Goal: Task Accomplishment & Management: Manage account settings

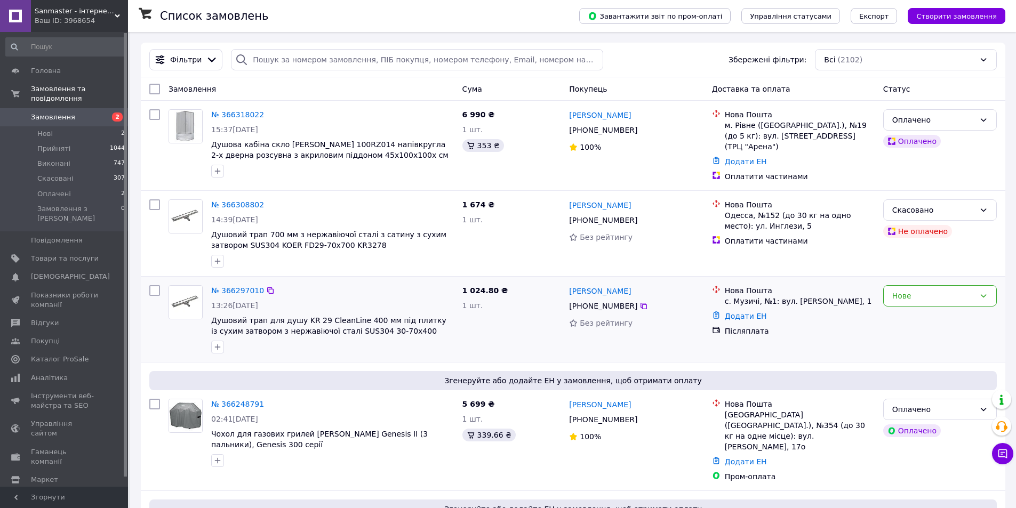
click at [654, 330] on div "Владислав Атаманчук +380 63 699 95 43 Без рейтингу" at bounding box center [636, 319] width 142 height 77
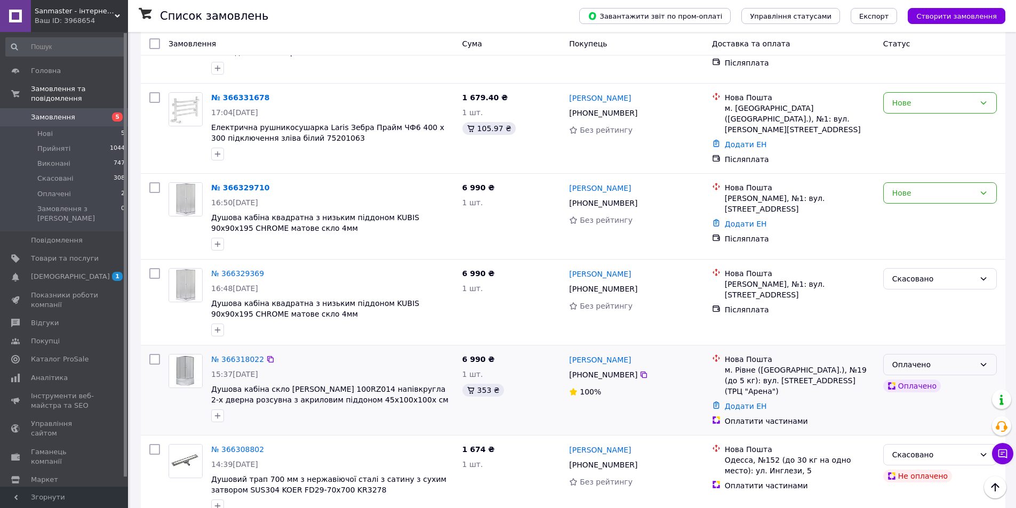
scroll to position [160, 0]
click at [989, 183] on div "Нове" at bounding box center [940, 193] width 114 height 21
click at [932, 209] on li "Прийнято" at bounding box center [939, 212] width 112 height 19
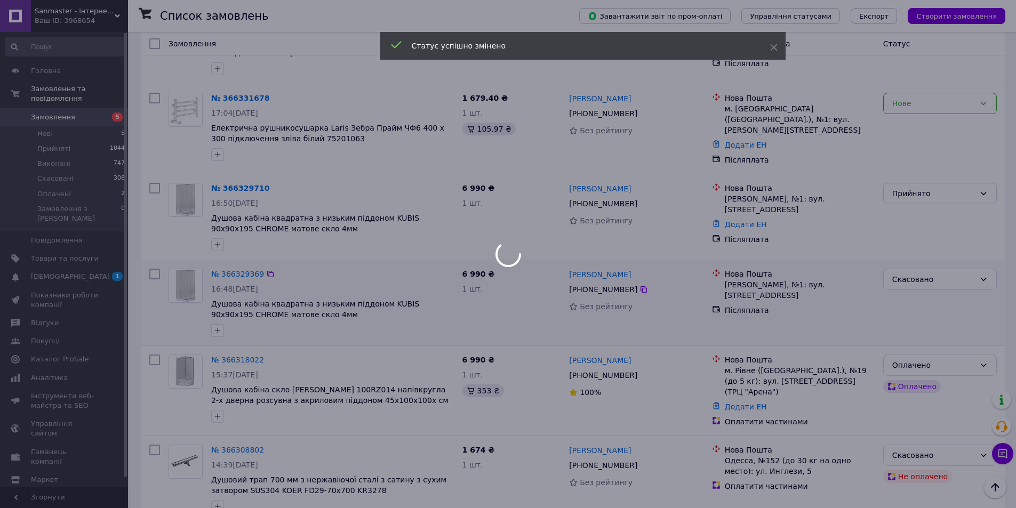
scroll to position [0, 0]
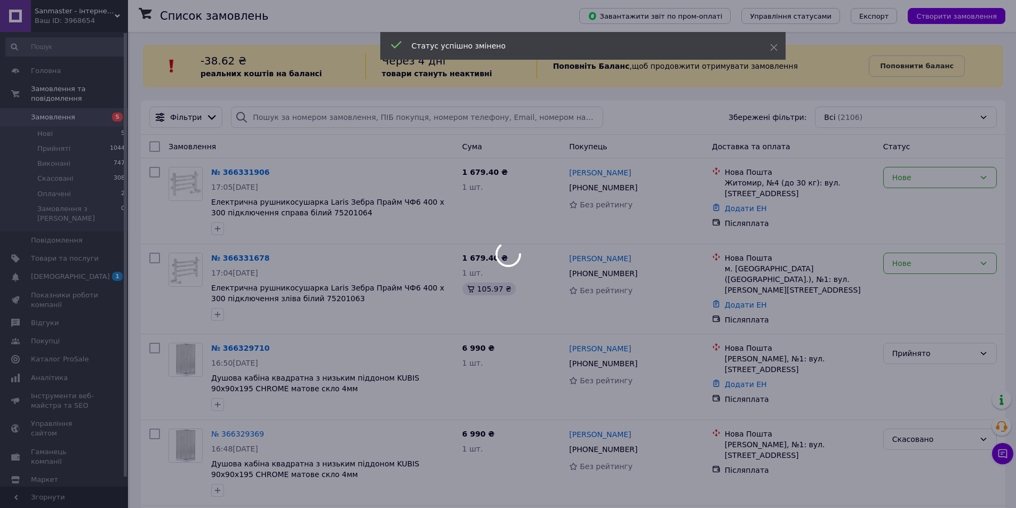
click at [662, 294] on div at bounding box center [508, 254] width 1016 height 508
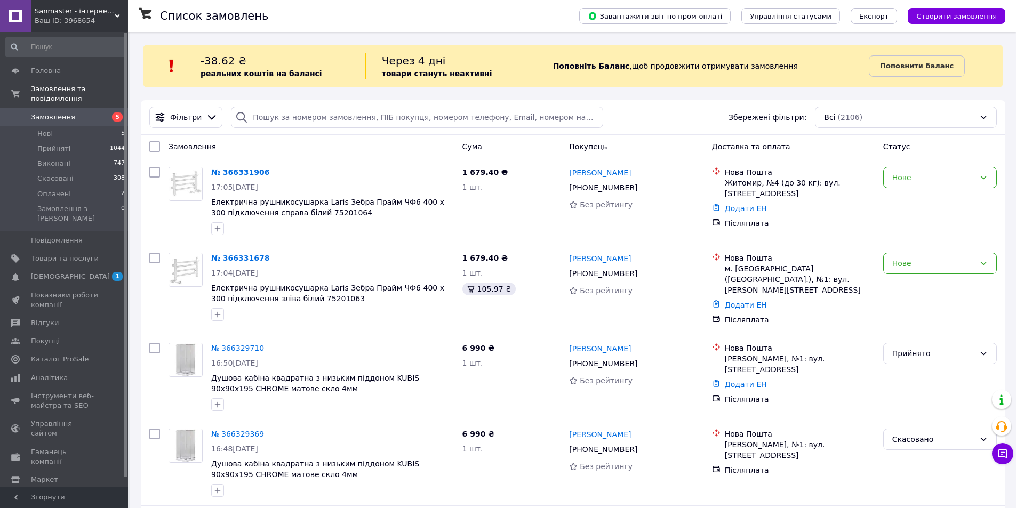
click at [44, 112] on span "Замовлення" at bounding box center [53, 117] width 44 height 10
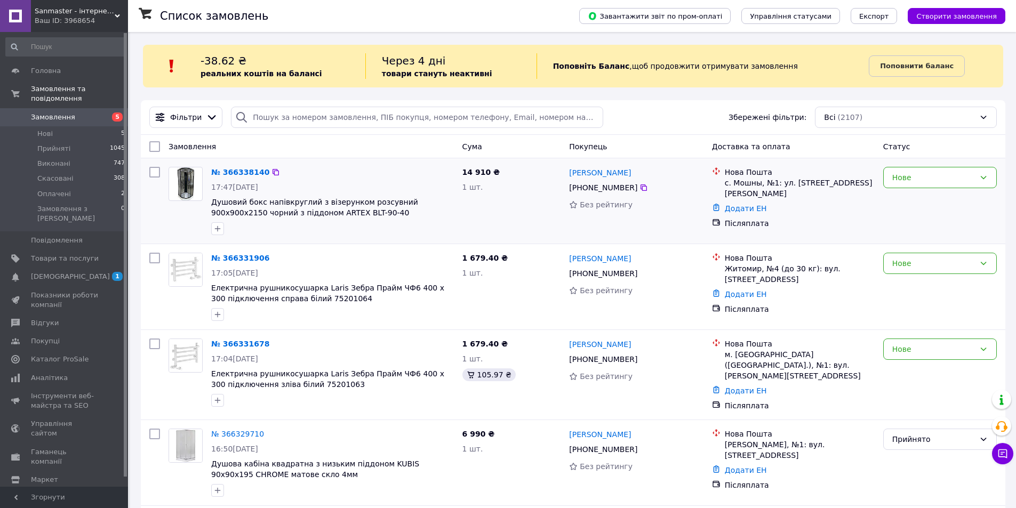
click at [521, 209] on div "14 910 ₴ 1 шт." at bounding box center [511, 201] width 107 height 77
drag, startPoint x: 333, startPoint y: 213, endPoint x: 289, endPoint y: 211, distance: 43.2
click at [289, 211] on span "Душовий бокс напівкруглий з візерунком розсувний 900х900х2150 чорний з піддоном…" at bounding box center [332, 207] width 243 height 21
click at [255, 205] on span "Душовий бокс напівкруглий з візерунком розсувний 900х900х2150 чорний з піддоном…" at bounding box center [314, 207] width 207 height 19
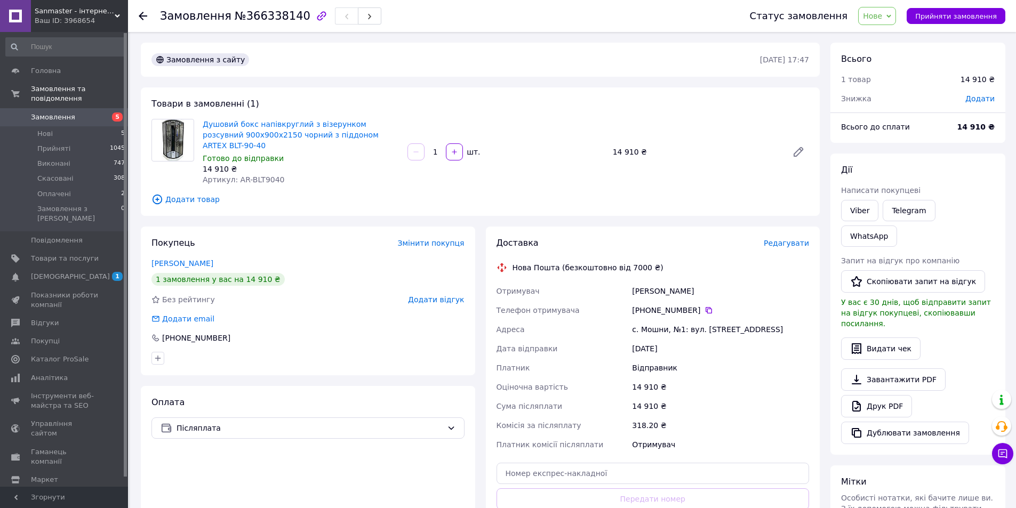
click at [255, 175] on span "Артикул: AR-BLT9040" at bounding box center [244, 179] width 82 height 9
copy span "BLT9040"
click at [106, 15] on span "Sanmaster - інтернет-магазин сантехніки" at bounding box center [75, 11] width 80 height 10
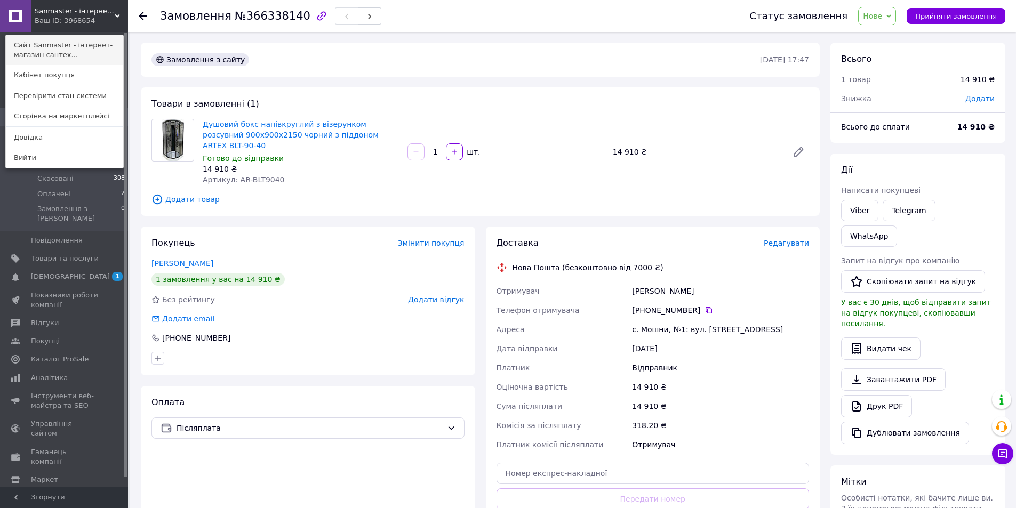
click at [59, 47] on link "Сайт Sanmaster - інтернет-магазин сантех..." at bounding box center [64, 50] width 117 height 30
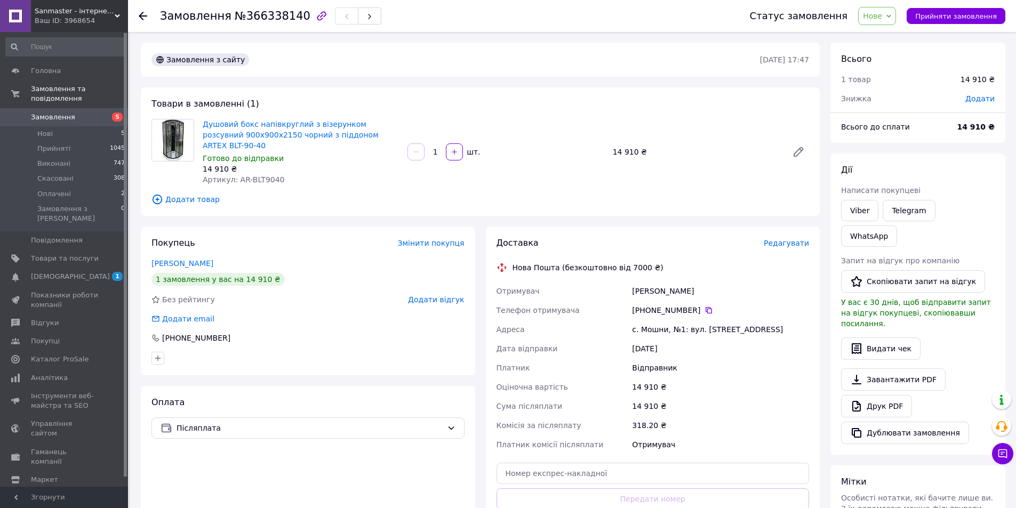
click at [63, 112] on span "Замовлення" at bounding box center [53, 117] width 44 height 10
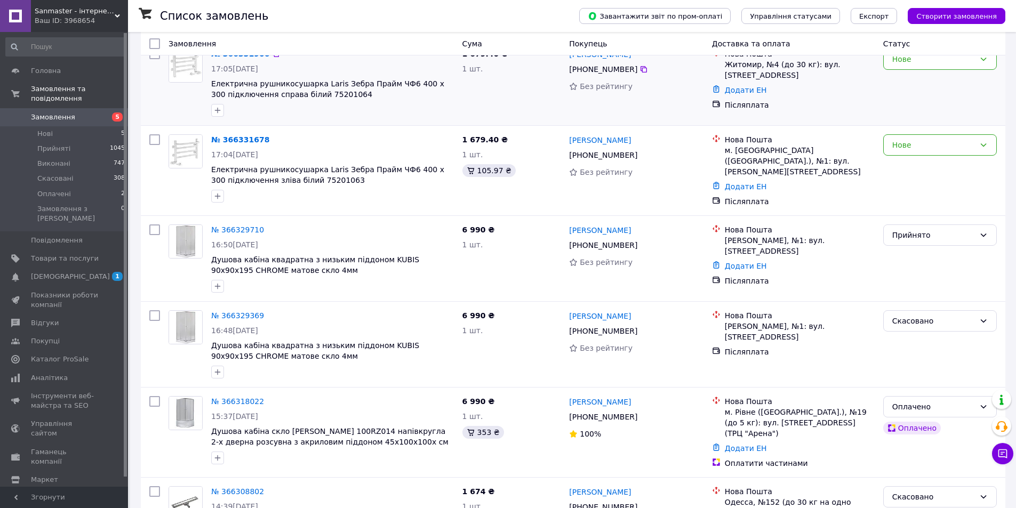
scroll to position [267, 0]
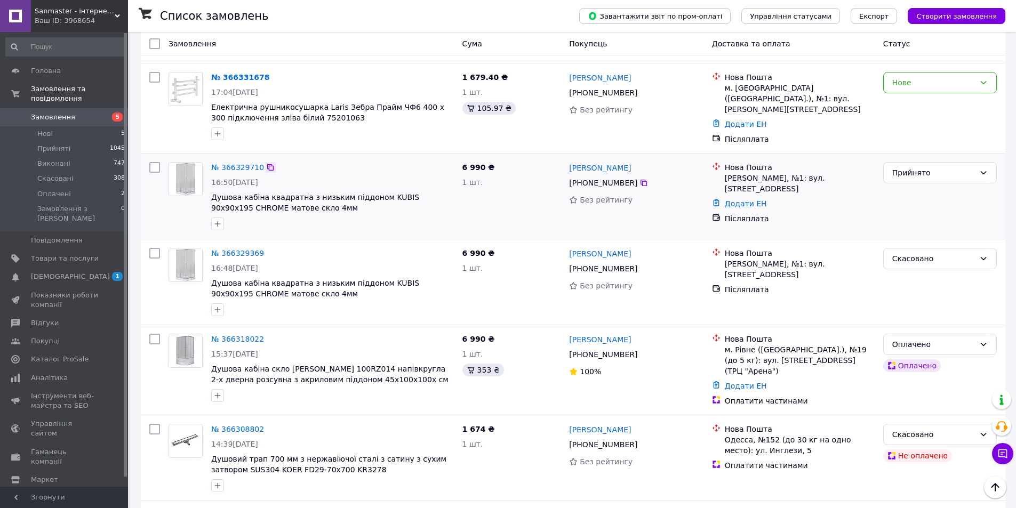
click at [267, 164] on icon at bounding box center [270, 167] width 6 height 6
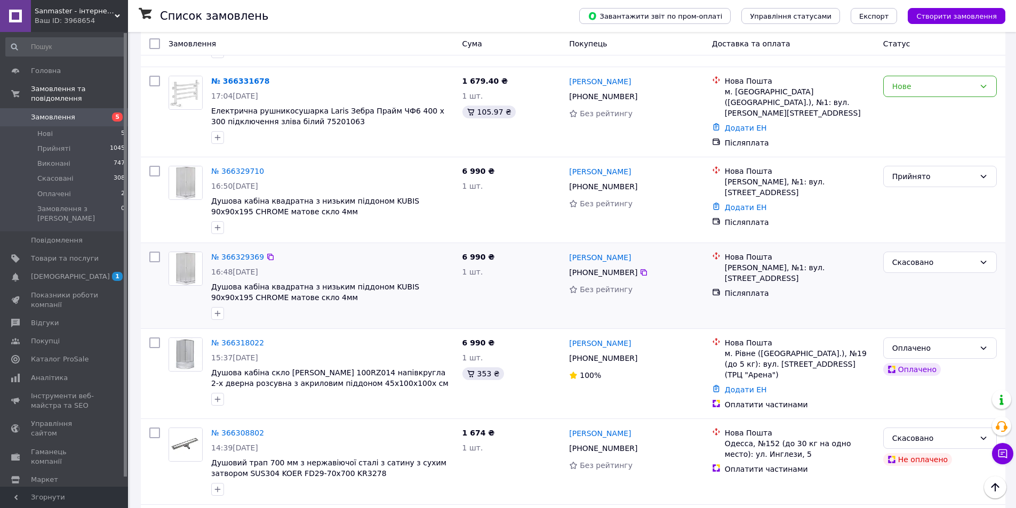
scroll to position [0, 0]
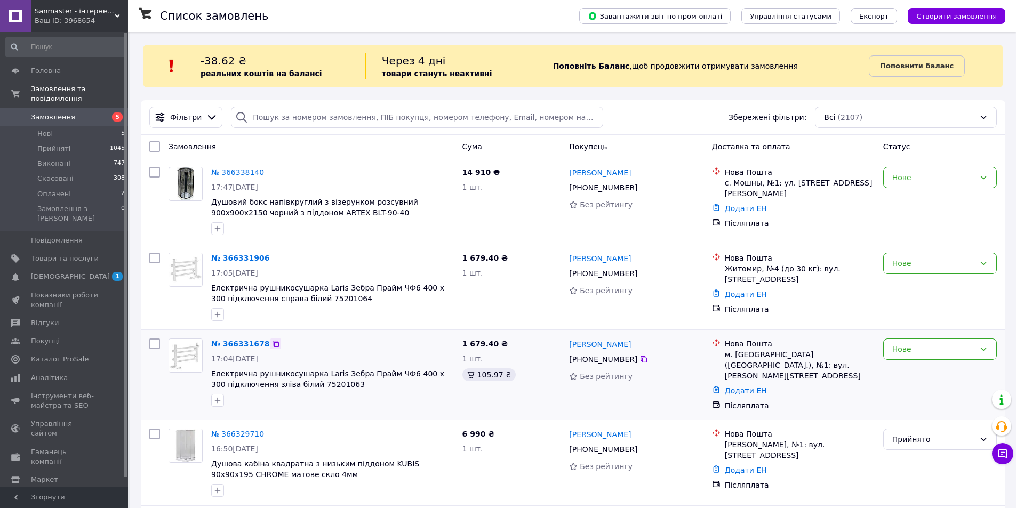
click at [271, 348] on icon at bounding box center [275, 344] width 9 height 9
click at [270, 263] on div at bounding box center [275, 258] width 11 height 11
click at [271, 259] on icon at bounding box center [275, 258] width 9 height 9
click at [981, 350] on icon at bounding box center [983, 349] width 9 height 9
click at [923, 375] on li "Прийнято" at bounding box center [939, 372] width 112 height 19
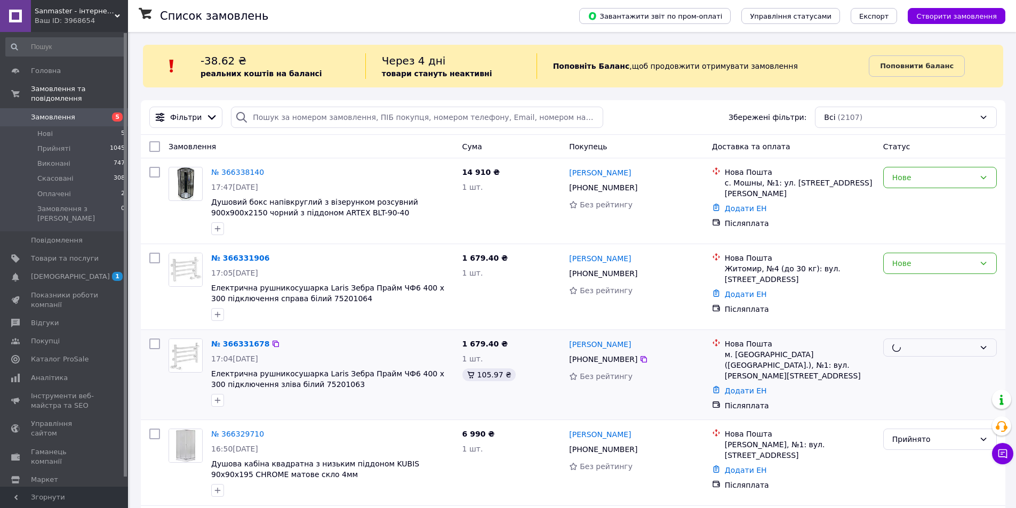
click at [900, 402] on div at bounding box center [940, 374] width 122 height 81
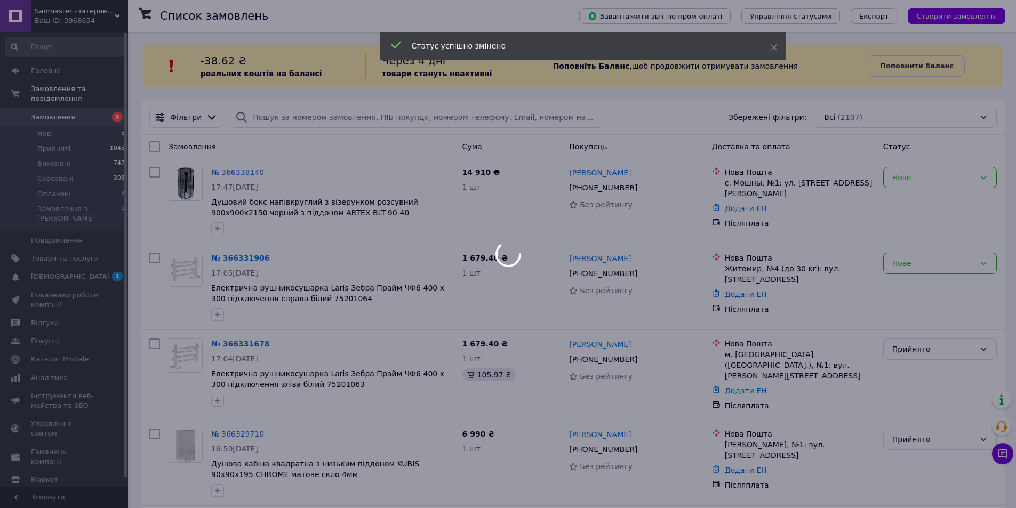
click at [911, 307] on div at bounding box center [508, 254] width 1016 height 508
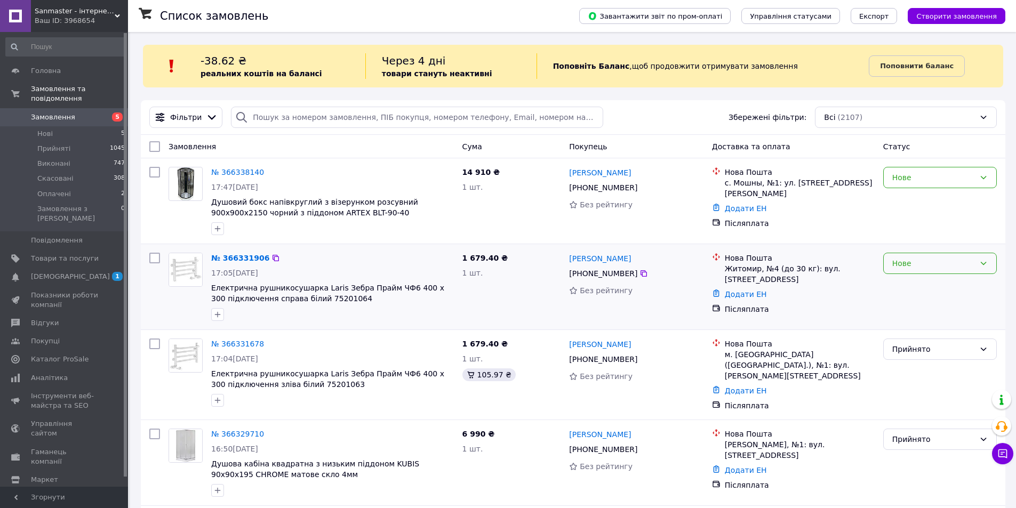
click at [973, 260] on div "Нове" at bounding box center [933, 263] width 83 height 12
click at [914, 294] on li "Прийнято" at bounding box center [939, 286] width 112 height 19
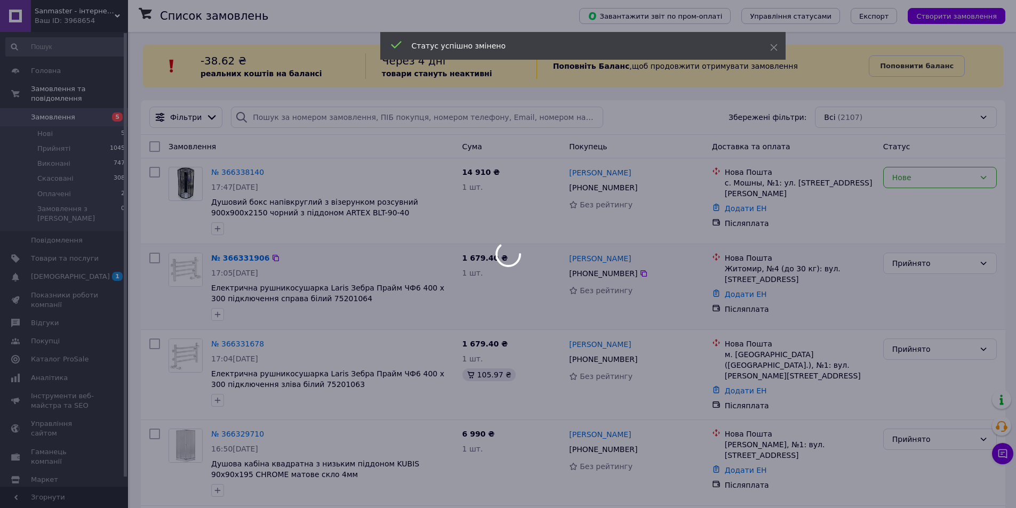
click at [863, 305] on div "Післяплата" at bounding box center [799, 309] width 150 height 11
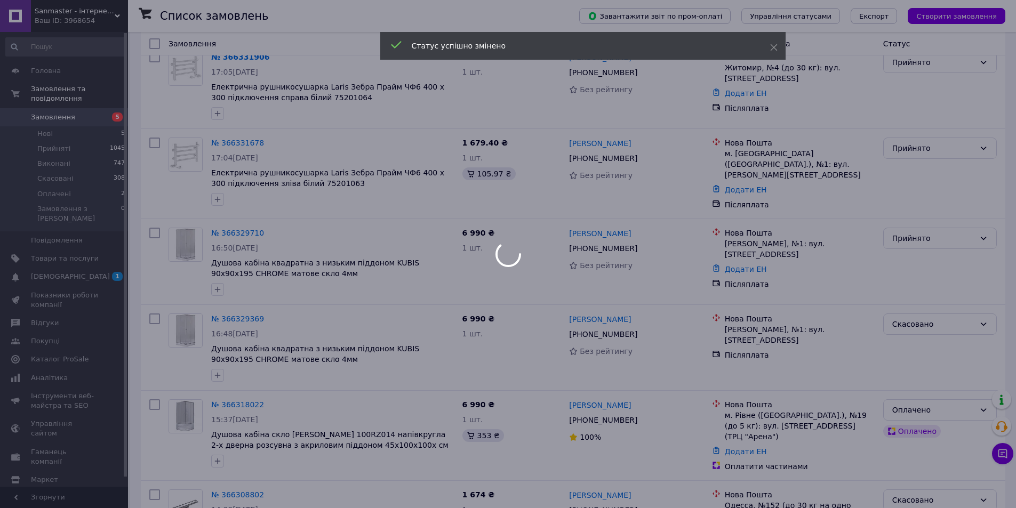
scroll to position [267, 0]
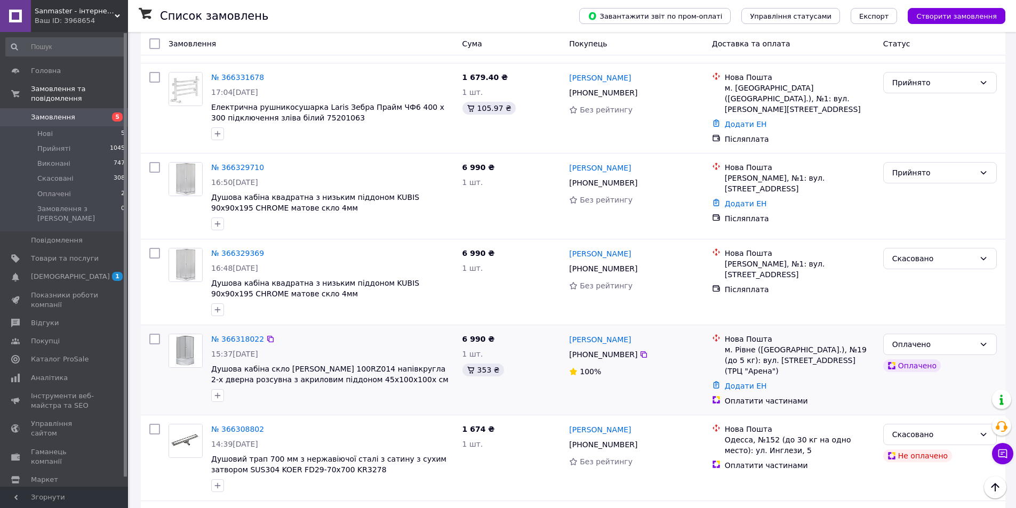
drag, startPoint x: 628, startPoint y: 353, endPoint x: 585, endPoint y: 352, distance: 43.2
click at [585, 352] on div "[PHONE_NUMBER]" at bounding box center [603, 354] width 72 height 15
click at [673, 378] on div "Микола Пилипака +380 68 332 34 13 100%" at bounding box center [636, 369] width 142 height 81
click at [675, 378] on div "Микола Пилипака +380 68 332 34 13 100%" at bounding box center [636, 369] width 142 height 81
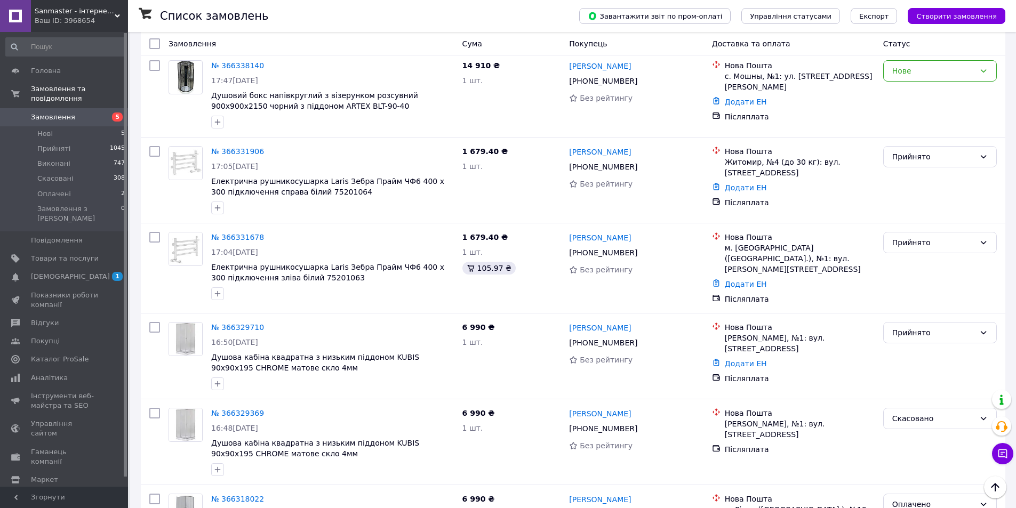
scroll to position [0, 0]
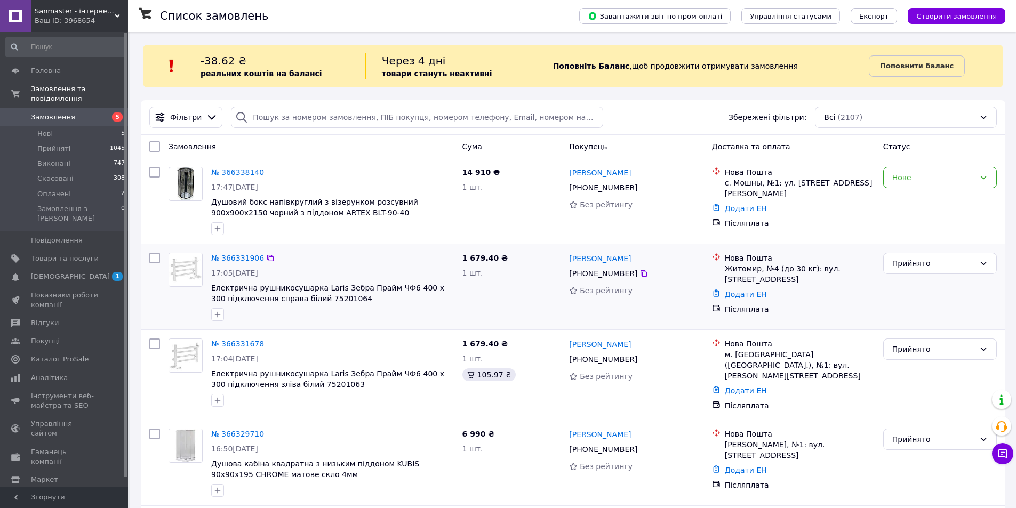
click at [649, 285] on div "Без рейтингу" at bounding box center [636, 290] width 134 height 15
click at [79, 272] on span "[DEMOGRAPHIC_DATA]" at bounding box center [65, 277] width 68 height 10
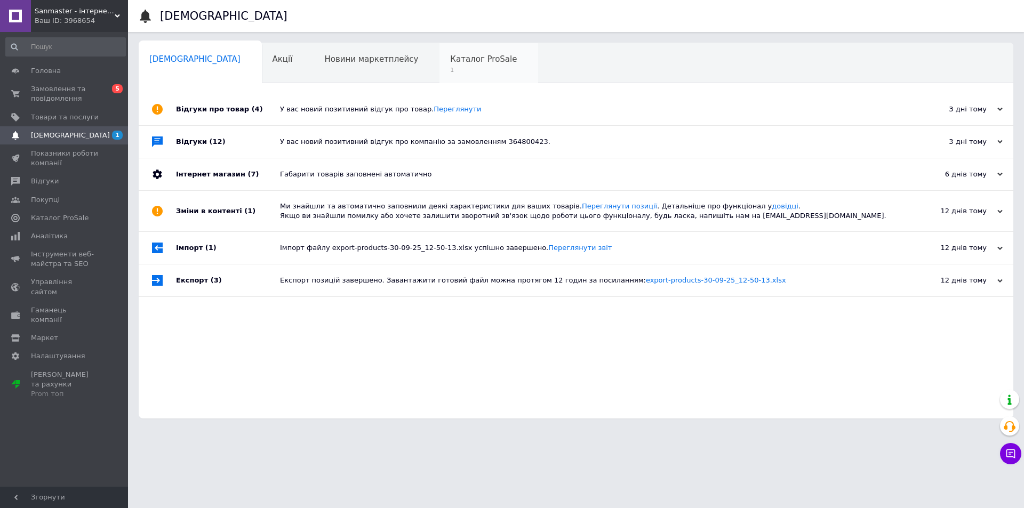
click at [450, 64] on span "Каталог ProSale" at bounding box center [483, 59] width 67 height 10
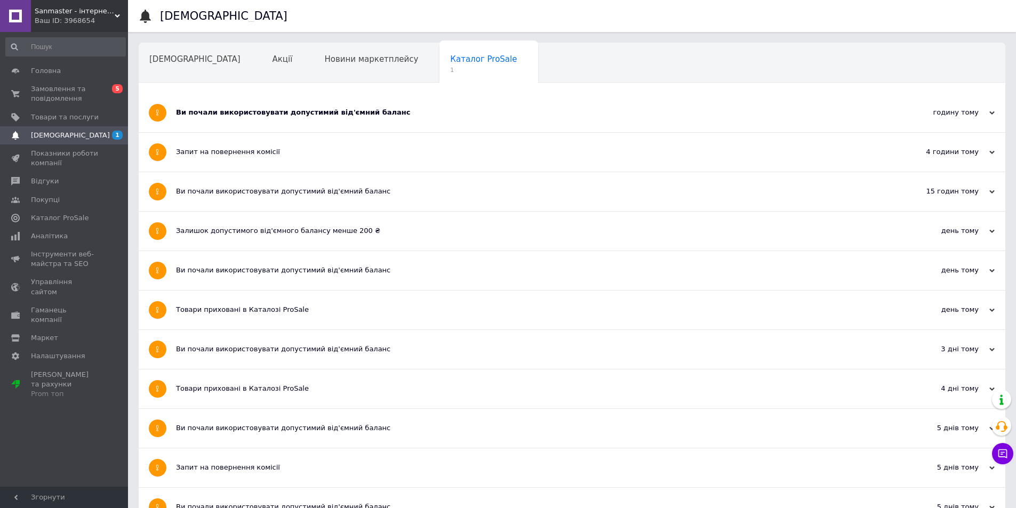
click at [372, 110] on div "Ви почали використовувати допустимий від'ємний баланс" at bounding box center [532, 113] width 712 height 10
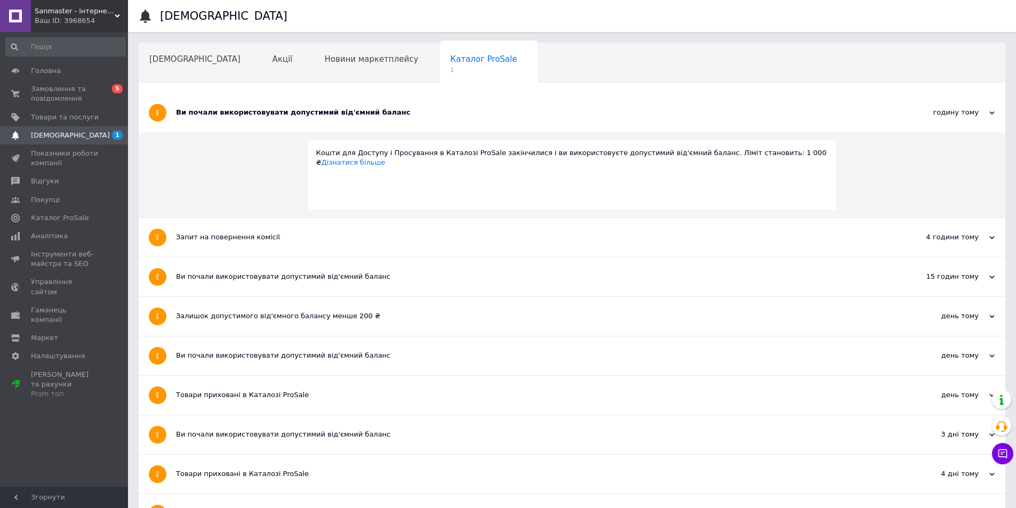
click at [234, 95] on span "Навчання та заходи" at bounding box center [191, 100] width 85 height 10
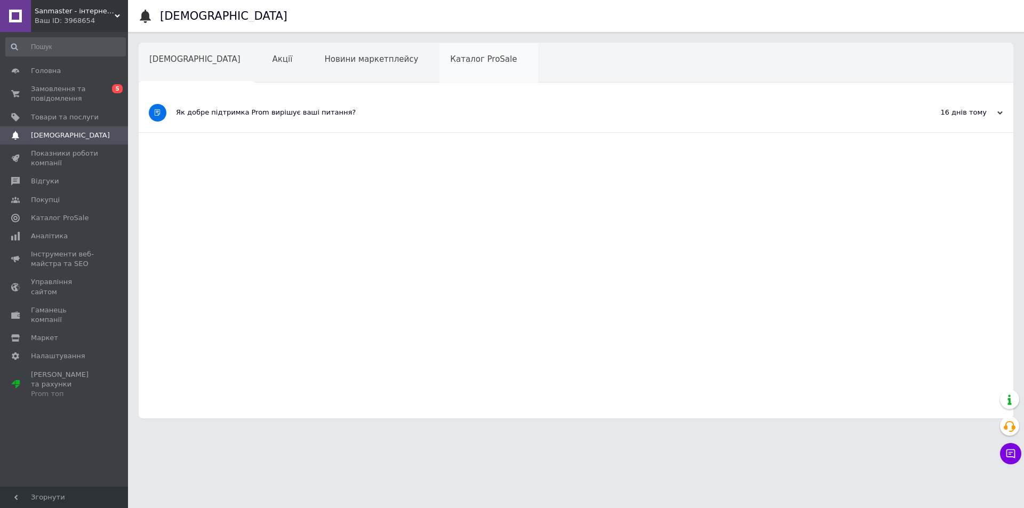
click at [450, 60] on span "Каталог ProSale" at bounding box center [483, 59] width 67 height 10
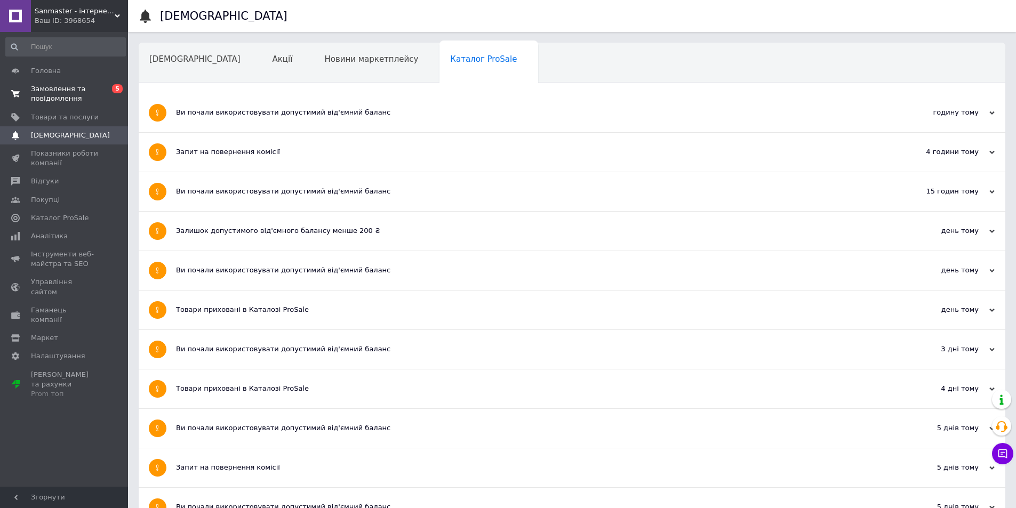
click at [66, 95] on span "Замовлення та повідомлення" at bounding box center [65, 93] width 68 height 19
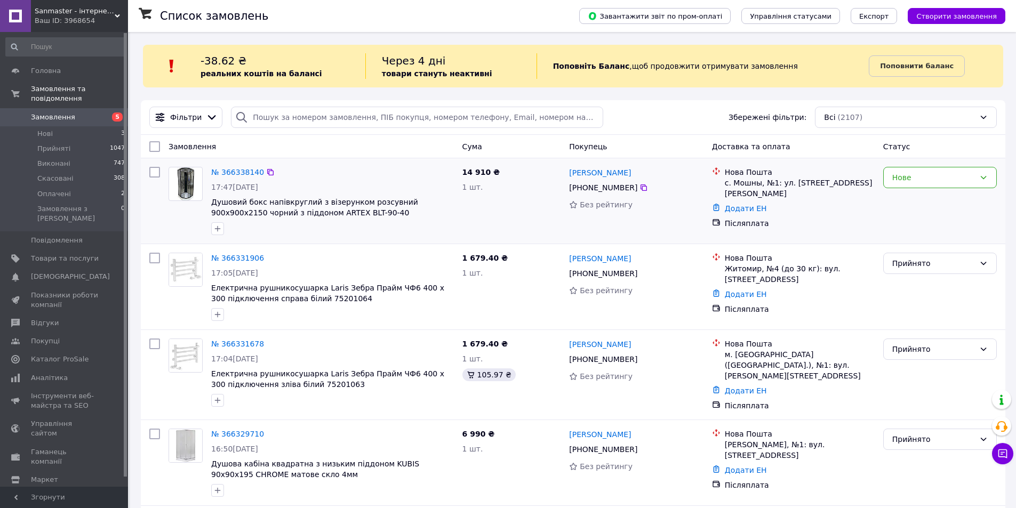
click at [519, 220] on div "14 910 ₴ 1 шт." at bounding box center [511, 201] width 107 height 77
click at [305, 118] on input "search" at bounding box center [417, 117] width 372 height 21
click at [49, 108] on link "Замовлення 5" at bounding box center [65, 117] width 131 height 18
click at [143, 216] on div "№ 366338140 17:47, 12.10.2025 Душовий бокс напівкруглий з візерунком розсувний …" at bounding box center [573, 200] width 864 height 85
click at [52, 112] on span "Замовлення" at bounding box center [53, 117] width 44 height 10
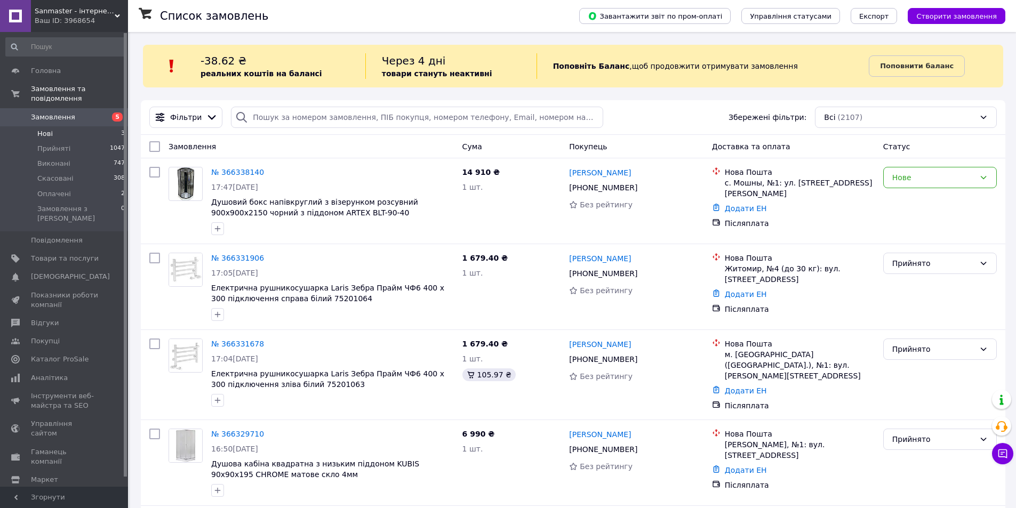
click at [46, 129] on span "Нові" at bounding box center [44, 134] width 15 height 10
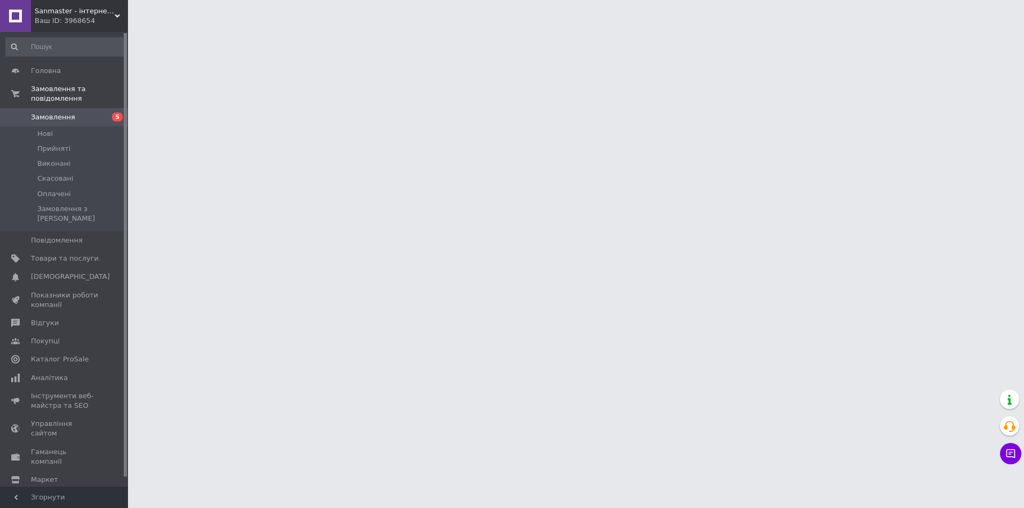
click at [71, 112] on span "Замовлення" at bounding box center [65, 117] width 68 height 10
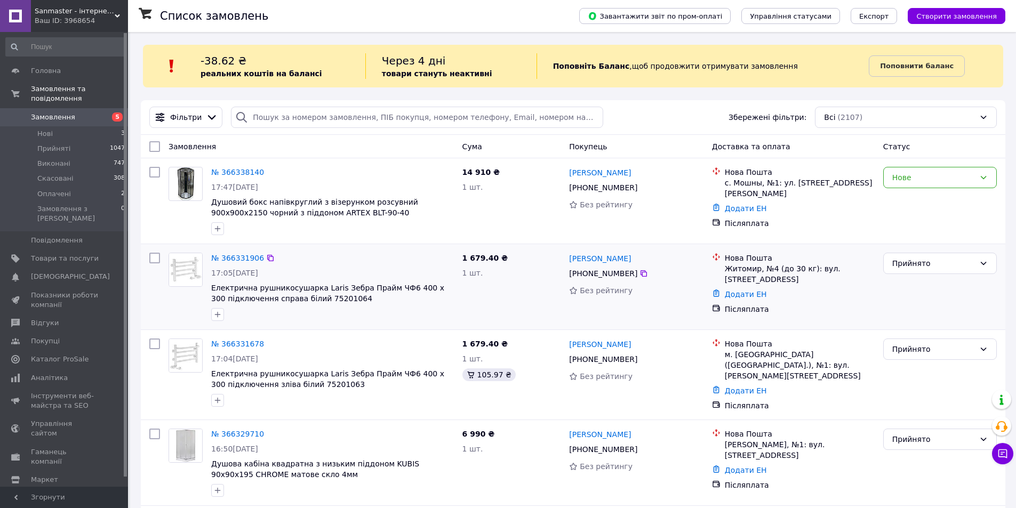
click at [521, 302] on div "1 679.40 ₴ 1 шт." at bounding box center [511, 286] width 107 height 77
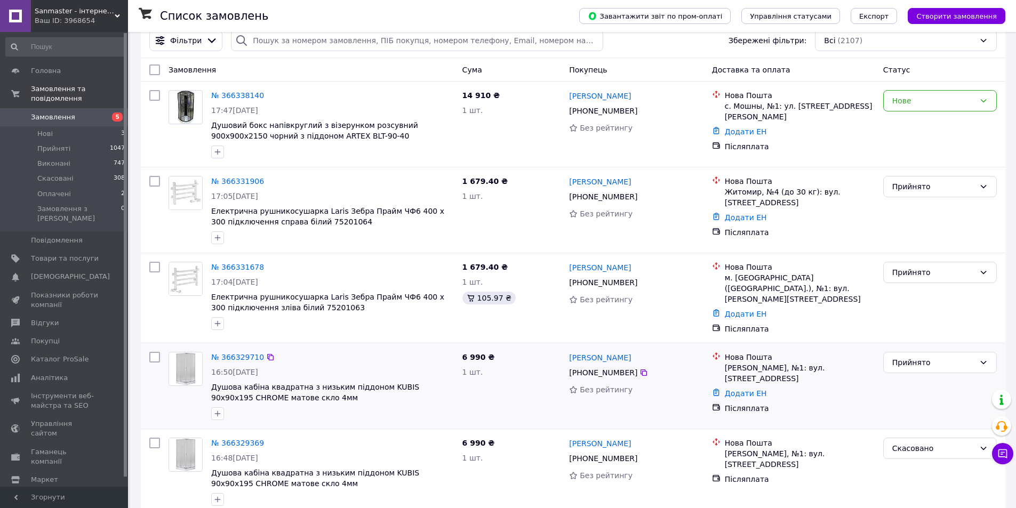
scroll to position [107, 0]
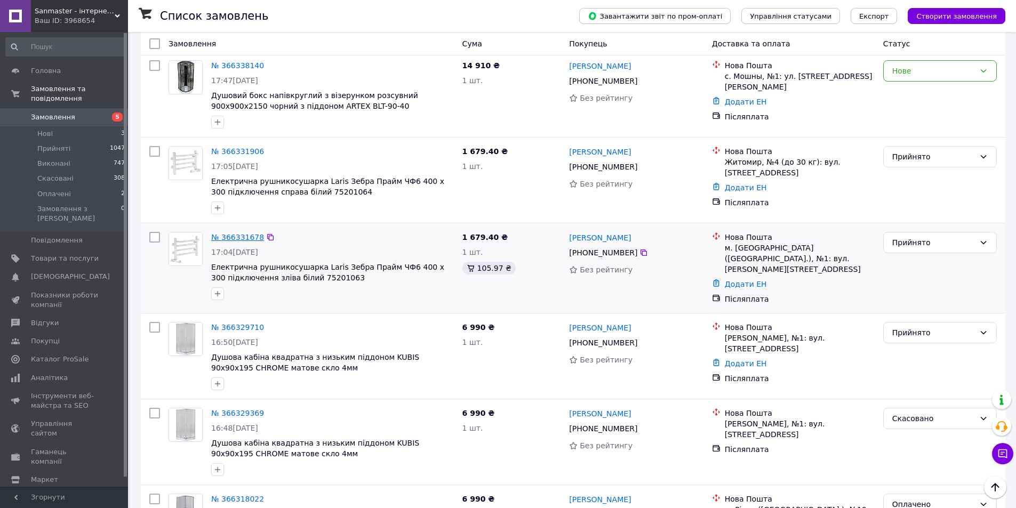
click at [238, 238] on link "№ 366331678" at bounding box center [237, 237] width 53 height 9
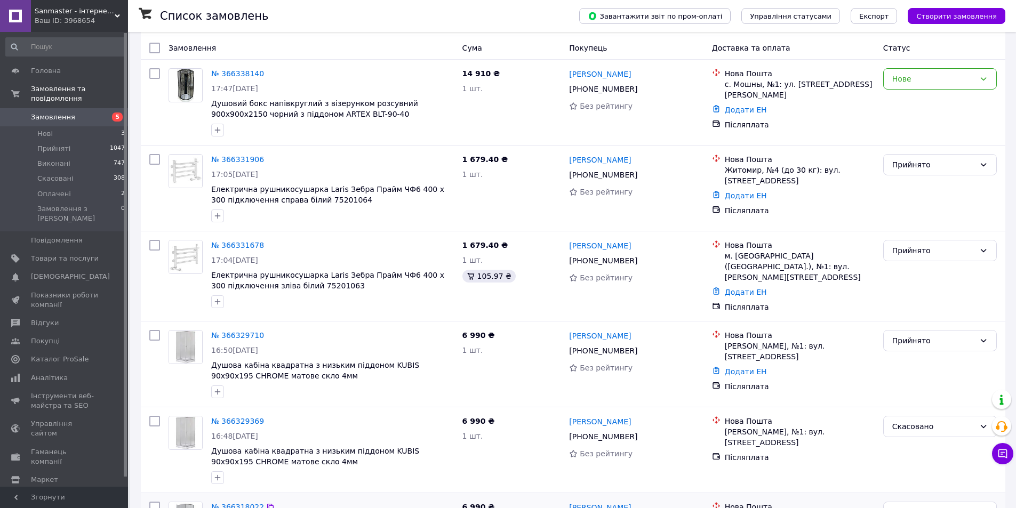
scroll to position [267, 0]
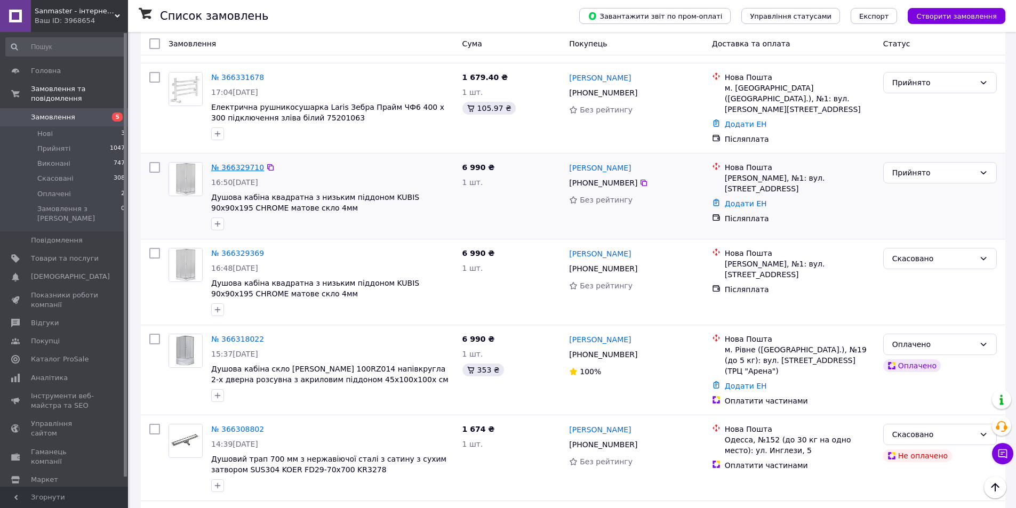
click at [227, 165] on link "№ 366329710" at bounding box center [237, 167] width 53 height 9
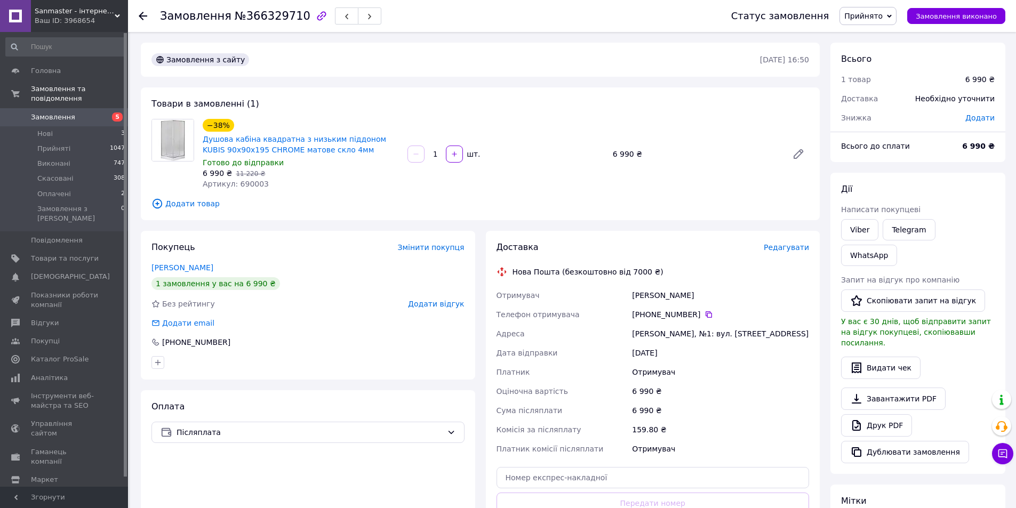
click at [482, 225] on div "Замовлення з сайту [DATE] 16:50 Товари в замовленні (1) −38% Душова кабіна квад…" at bounding box center [479, 385] width 689 height 685
click at [639, 296] on div "[PERSON_NAME]" at bounding box center [720, 295] width 181 height 19
copy div "[PERSON_NAME]"
click at [668, 298] on div "[PERSON_NAME]" at bounding box center [720, 295] width 181 height 19
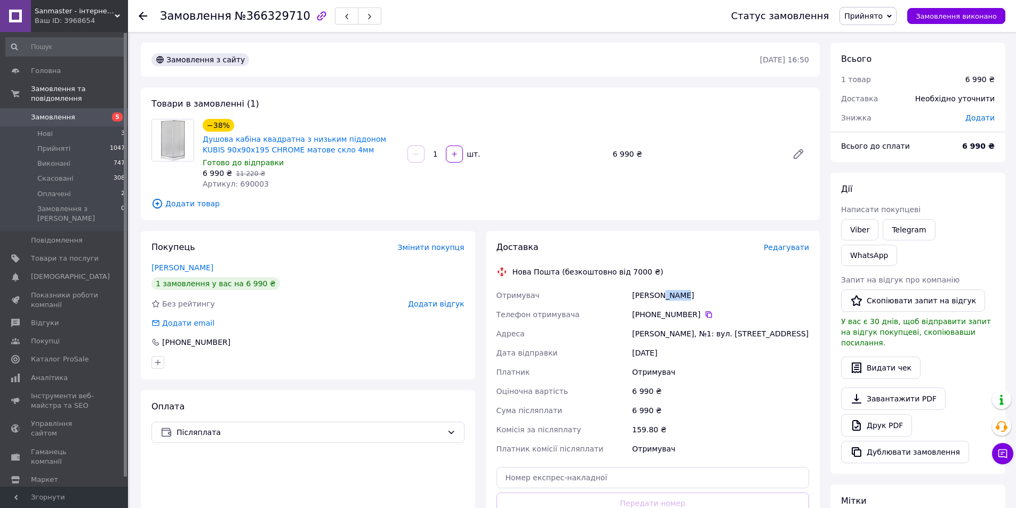
click at [668, 298] on div "[PERSON_NAME]" at bounding box center [720, 295] width 181 height 19
copy div "[PERSON_NAME]"
drag, startPoint x: 693, startPoint y: 316, endPoint x: 652, endPoint y: 319, distance: 41.2
click at [652, 319] on div "[PHONE_NUMBER]" at bounding box center [720, 314] width 177 height 11
copy div "97 266 62 06"
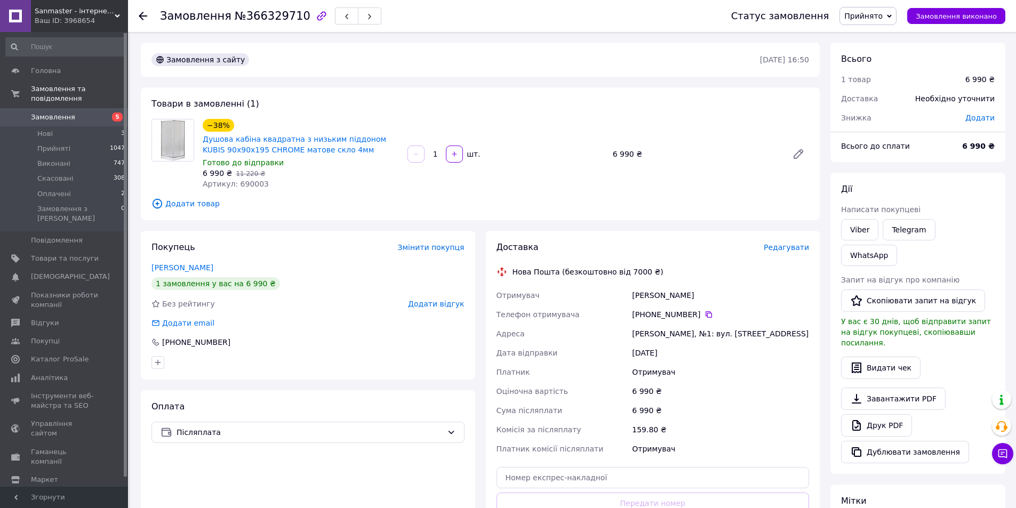
click at [647, 336] on div "[PERSON_NAME], №1: вул. [STREET_ADDRESS]" at bounding box center [720, 333] width 181 height 19
copy div "[PERSON_NAME]"
drag, startPoint x: 42, startPoint y: 103, endPoint x: 59, endPoint y: 106, distance: 17.4
click at [43, 112] on span "Замовлення" at bounding box center [53, 117] width 44 height 10
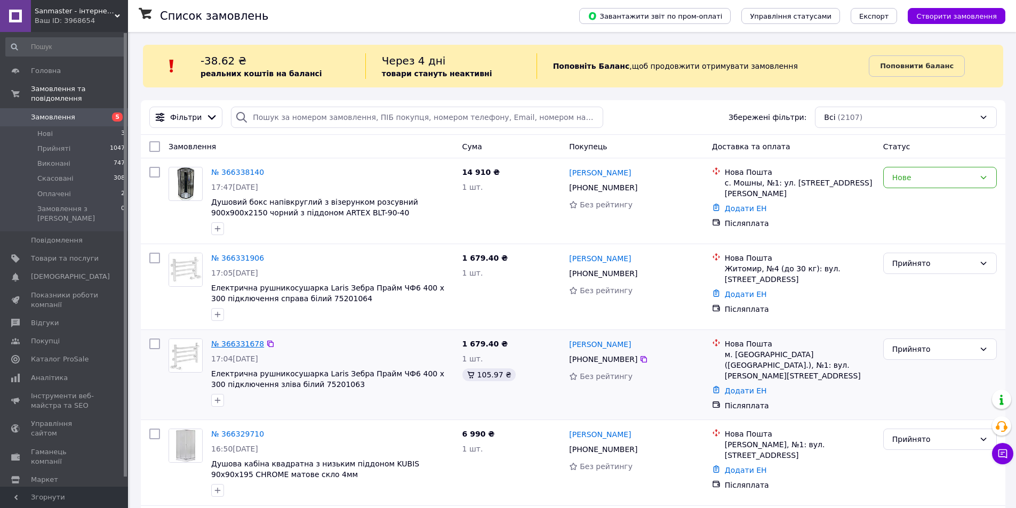
click at [233, 345] on link "№ 366331678" at bounding box center [237, 344] width 53 height 9
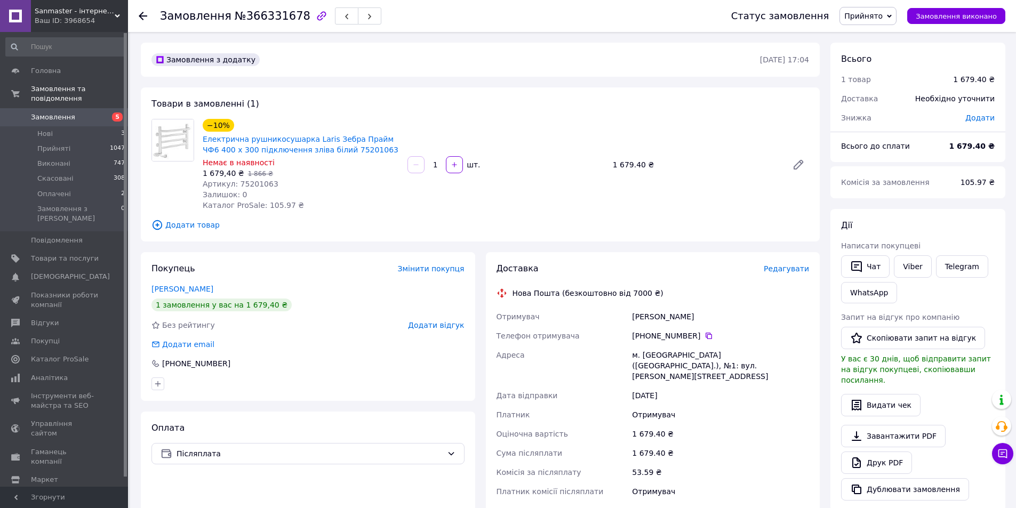
click at [815, 306] on div "Доставка Редагувати Нова Пошта (безкоштовно від 7000 ₴) Отримувач Гришанова Оле…" at bounding box center [653, 433] width 334 height 362
click at [450, 223] on span "Додати товар" at bounding box center [479, 225] width 657 height 12
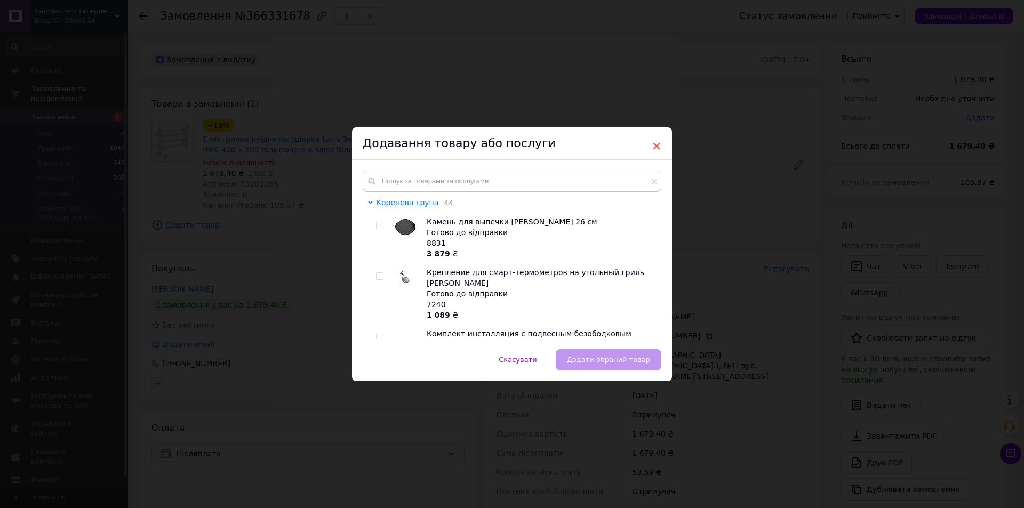
click at [652, 142] on span "×" at bounding box center [656, 146] width 10 height 18
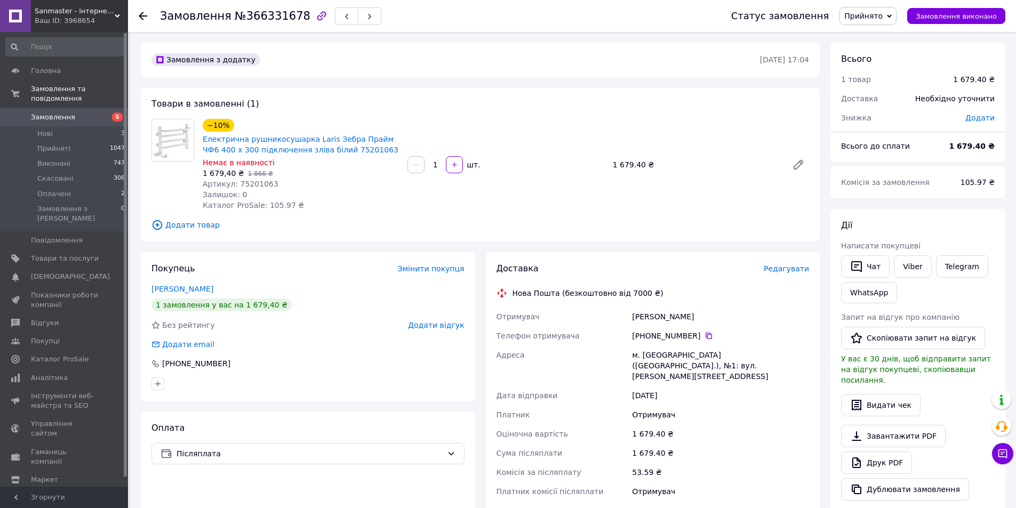
click at [241, 165] on span "Немає в наявності" at bounding box center [239, 162] width 72 height 9
drag, startPoint x: 694, startPoint y: 336, endPoint x: 652, endPoint y: 336, distance: 42.1
click at [652, 336] on div "[PHONE_NUMBER]" at bounding box center [720, 336] width 177 height 11
click at [698, 366] on div "м. [GEOGRAPHIC_DATA] ([GEOGRAPHIC_DATA].), №1: вул. [PERSON_NAME][STREET_ADDRES…" at bounding box center [720, 365] width 181 height 41
click at [480, 399] on div "Доставка Редагувати Нова Пошта (безкоштовно від 7000 ₴) Отримувач Гришанова Оле…" at bounding box center [652, 433] width 345 height 362
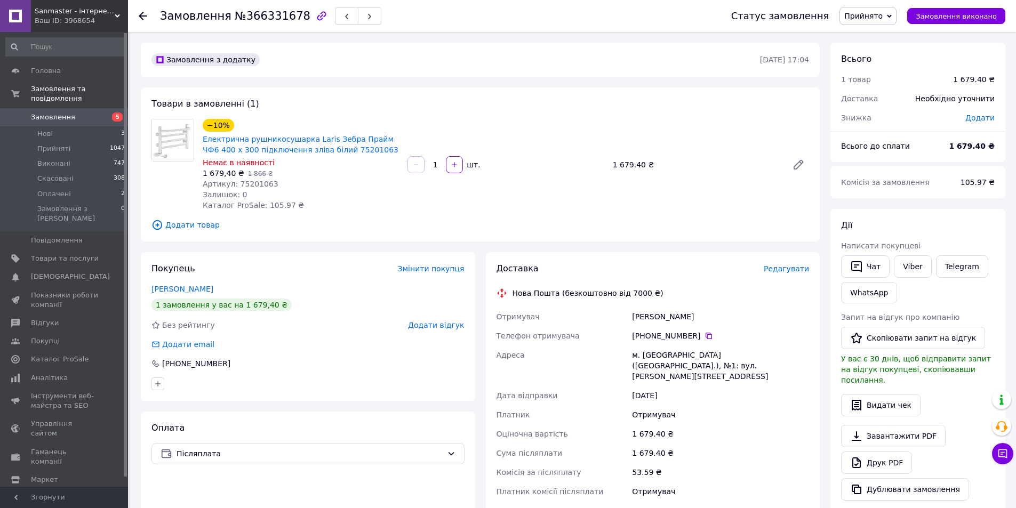
drag, startPoint x: 694, startPoint y: 334, endPoint x: 645, endPoint y: 335, distance: 49.1
click at [645, 335] on div "[PHONE_NUMBER]" at bounding box center [720, 336] width 177 height 11
copy div "0 63 349 44 01"
click at [636, 320] on div "Гришанова Олена" at bounding box center [720, 316] width 181 height 19
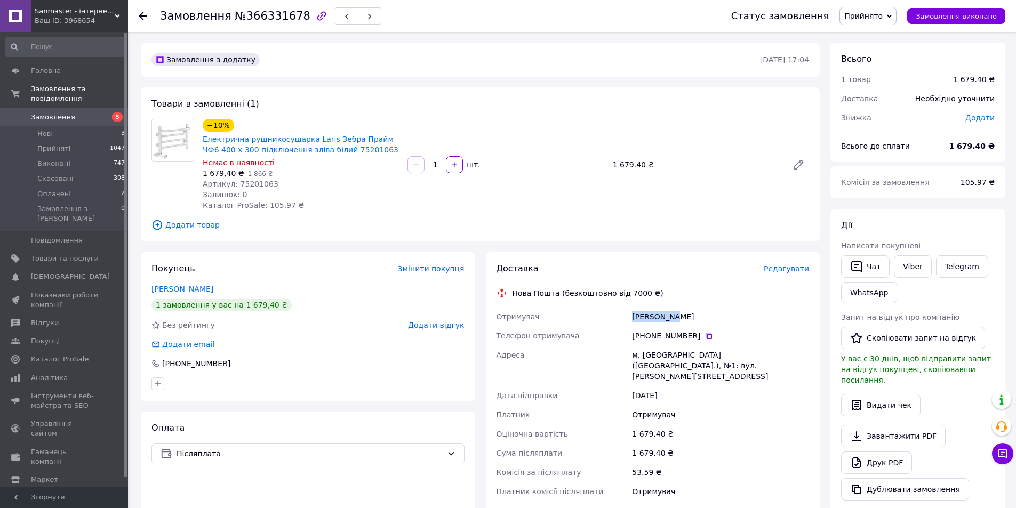
copy div "Гришанова"
click at [680, 318] on div "Гришанова Олена" at bounding box center [720, 316] width 181 height 19
copy div "Олена"
click at [654, 357] on div "м. [GEOGRAPHIC_DATA] ([GEOGRAPHIC_DATA].), №1: вул. [PERSON_NAME][STREET_ADDRES…" at bounding box center [720, 365] width 181 height 41
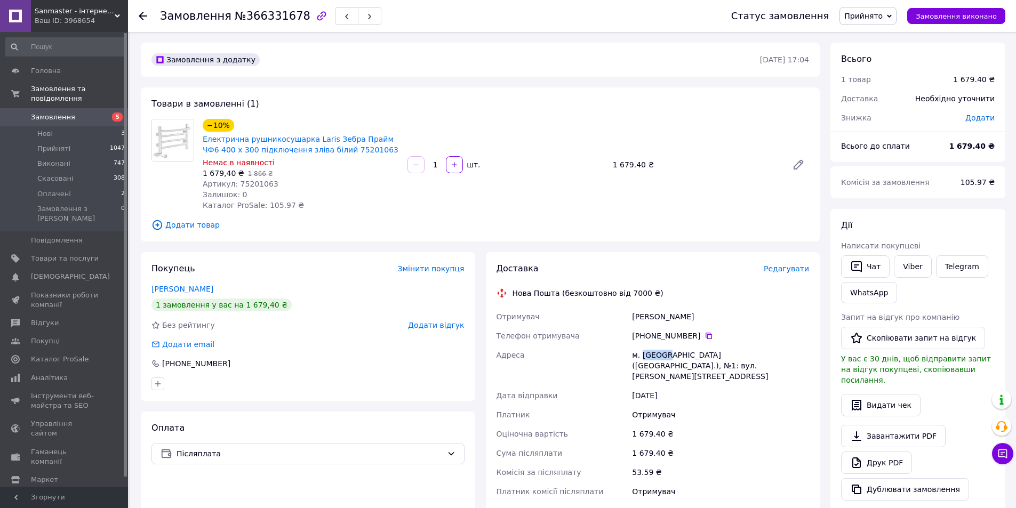
click at [654, 357] on div "м. [GEOGRAPHIC_DATA] ([GEOGRAPHIC_DATA].), №1: вул. [PERSON_NAME][STREET_ADDRES…" at bounding box center [720, 365] width 181 height 41
copy div "Сміла"
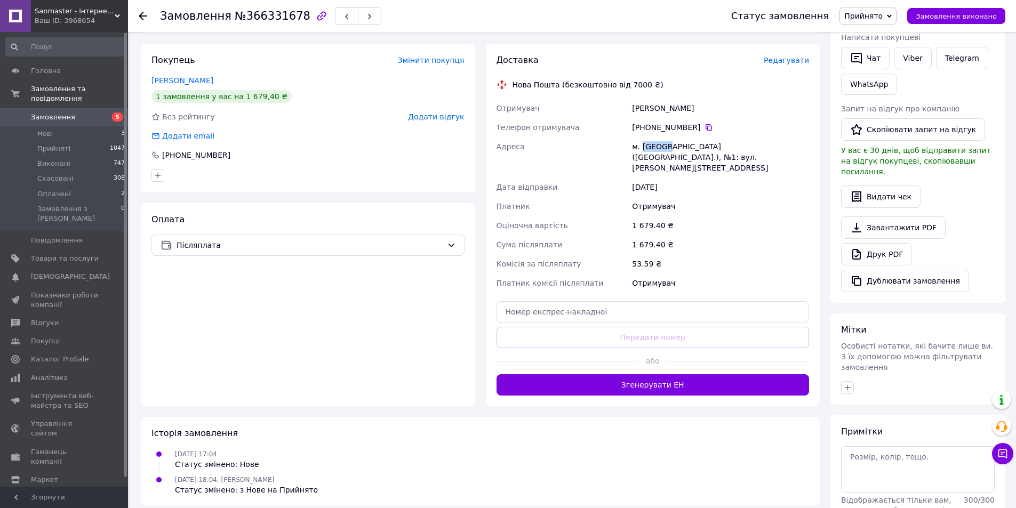
scroll to position [213, 0]
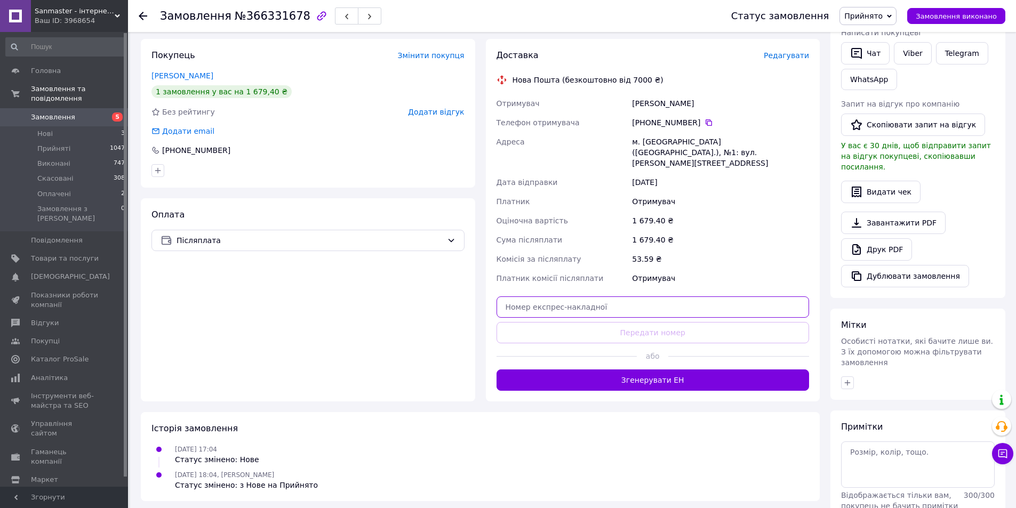
click at [620, 296] on input "text" at bounding box center [652, 306] width 313 height 21
paste input "20451269225539"
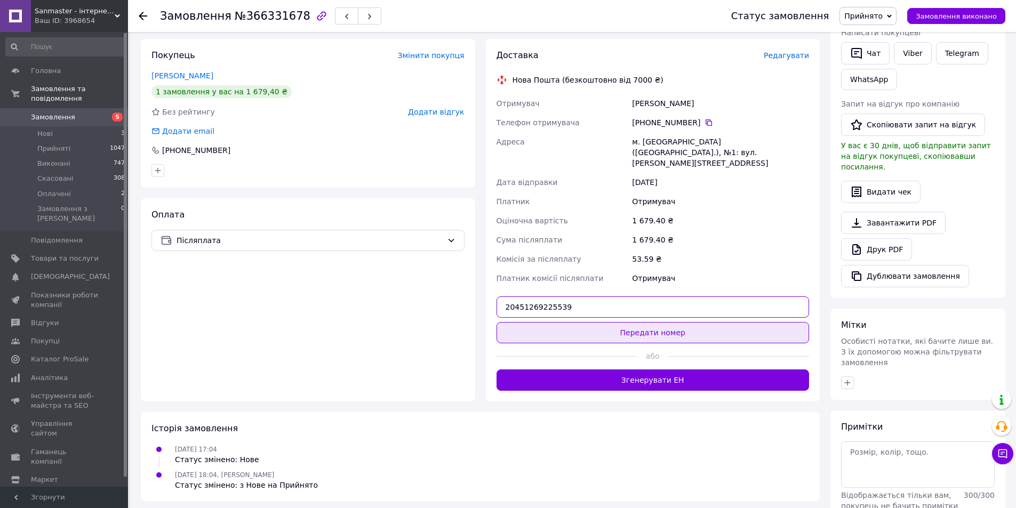
type input "20451269225539"
click at [644, 322] on button "Передати номер" at bounding box center [652, 332] width 313 height 21
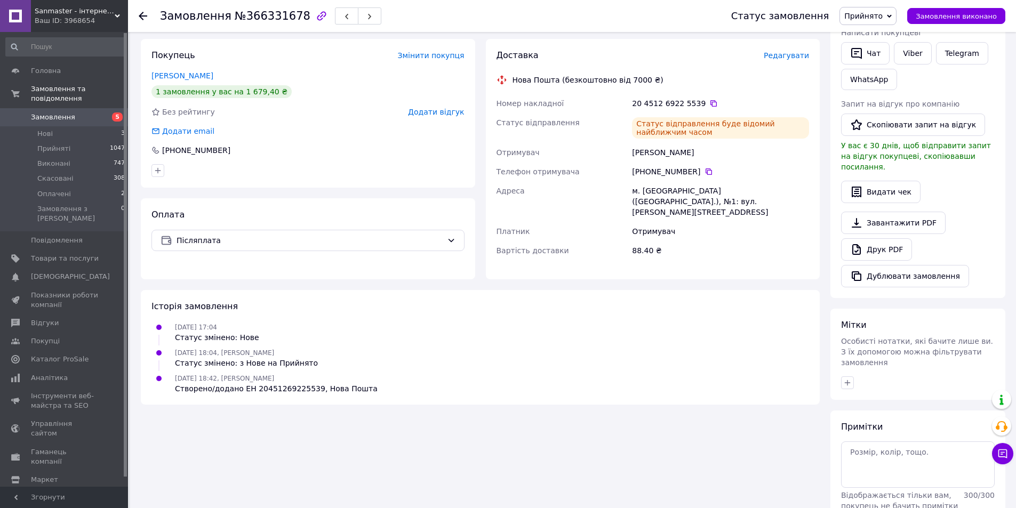
click at [455, 463] on div "Замовлення з додатку 12.10.2025 • 17:04 Товари в замовленні (1) −10% Електрична…" at bounding box center [479, 190] width 689 height 722
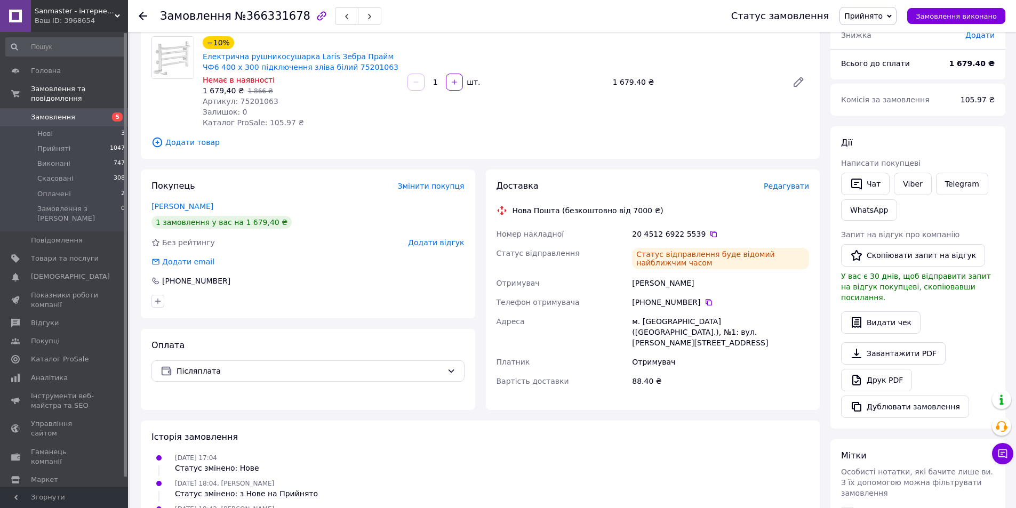
scroll to position [0, 0]
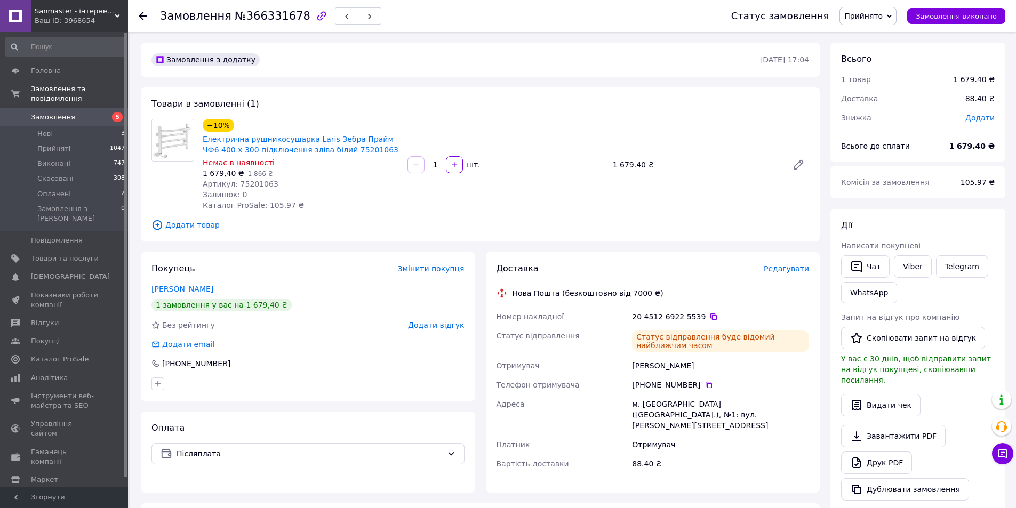
click at [481, 252] on div "Доставка Редагувати Нова Пошта (безкоштовно від 7000 ₴) Номер накладної 20 4512…" at bounding box center [652, 372] width 345 height 240
click at [480, 248] on div "Замовлення з додатку 12.10.2025 • 17:04 Товари в замовленні (1) −10% Електрична…" at bounding box center [479, 404] width 689 height 722
click at [262, 139] on link "Електрична рушникосушарка Laris Зебра Прайм ЧФ6 400 х 300 підключення зліва біл…" at bounding box center [301, 144] width 196 height 19
click at [486, 248] on div "Замовлення з додатку 12.10.2025 • 17:04 Товари в замовленні (1) −10% Електрична…" at bounding box center [479, 404] width 689 height 722
click at [66, 112] on span "Замовлення" at bounding box center [53, 117] width 44 height 10
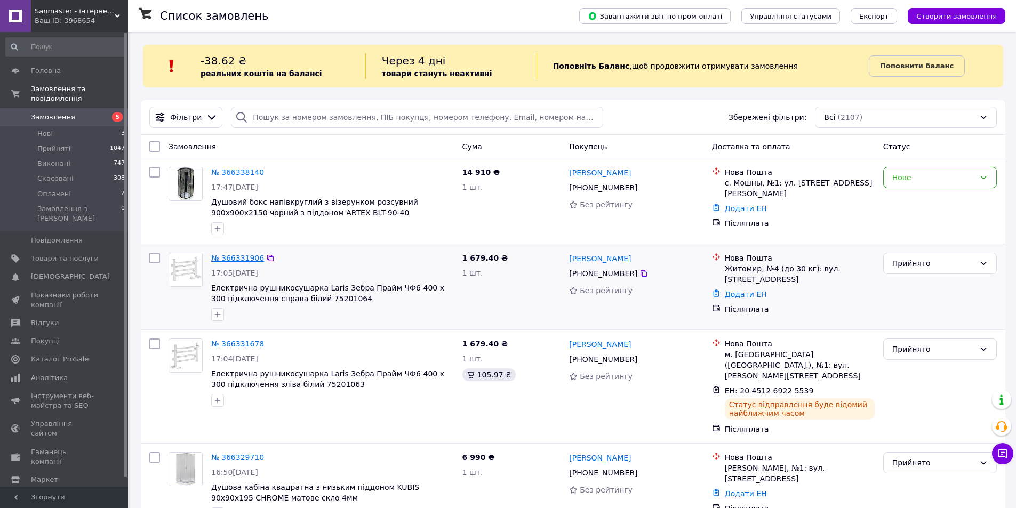
click at [245, 256] on link "№ 366331906" at bounding box center [237, 258] width 53 height 9
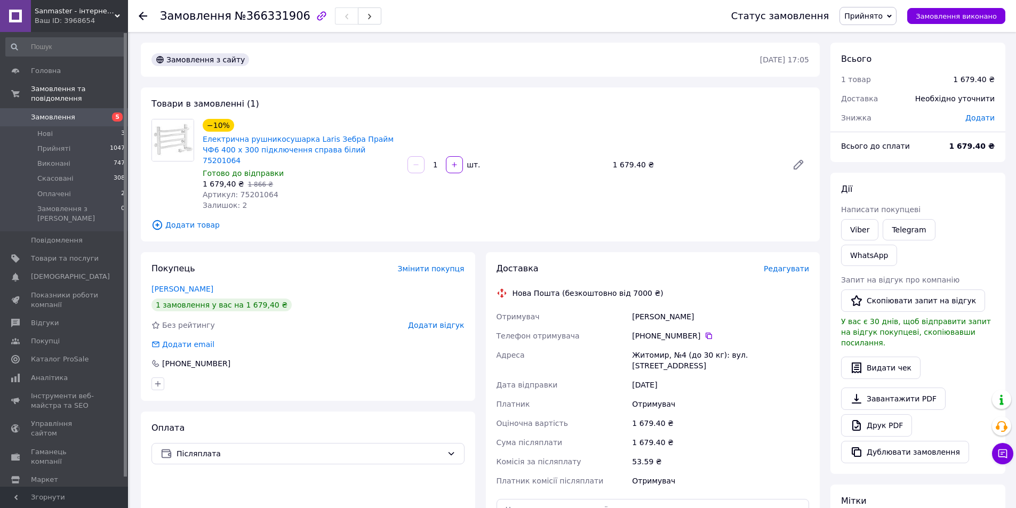
click at [642, 307] on div "Лейко Максим" at bounding box center [720, 316] width 181 height 19
drag, startPoint x: 684, startPoint y: 324, endPoint x: 646, endPoint y: 324, distance: 37.8
click at [646, 331] on div "[PHONE_NUMBER]" at bounding box center [720, 336] width 177 height 11
copy div "0 96 961 04 81"
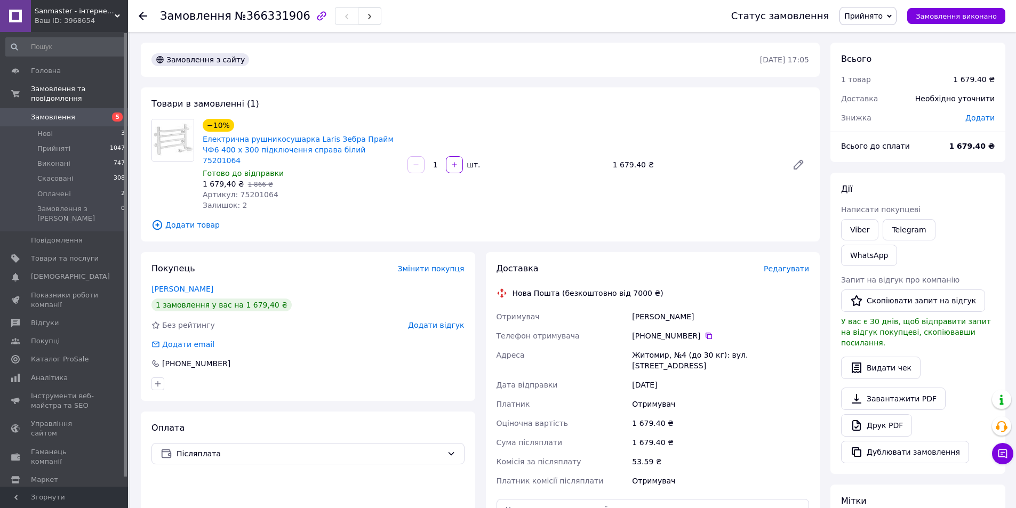
click at [638, 308] on div "Лейко Максим" at bounding box center [720, 316] width 181 height 19
copy div "Лейко"
click at [666, 308] on div "Лейко Максим" at bounding box center [720, 316] width 181 height 19
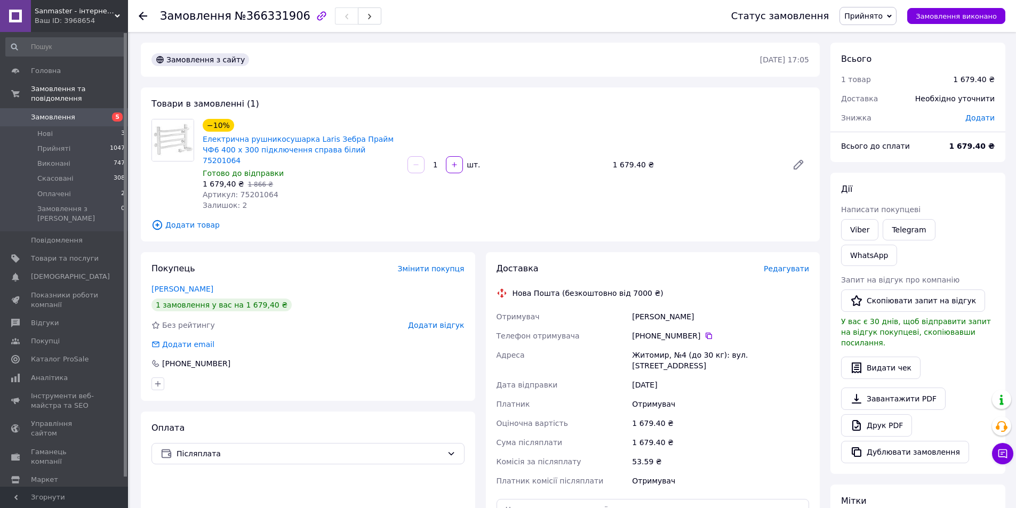
click at [647, 348] on div "Житомир, №4 (до 30 кг): вул. [STREET_ADDRESS]" at bounding box center [720, 360] width 181 height 30
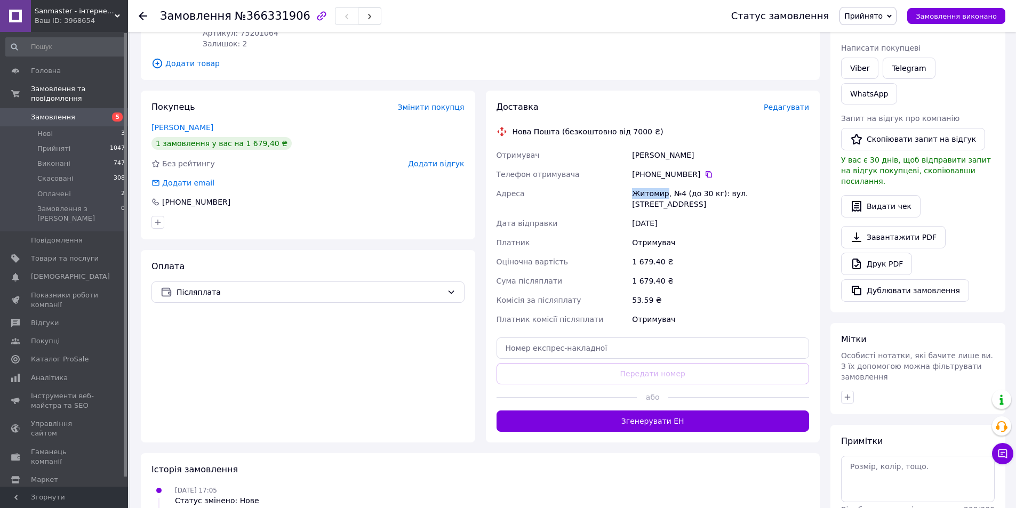
scroll to position [185, 0]
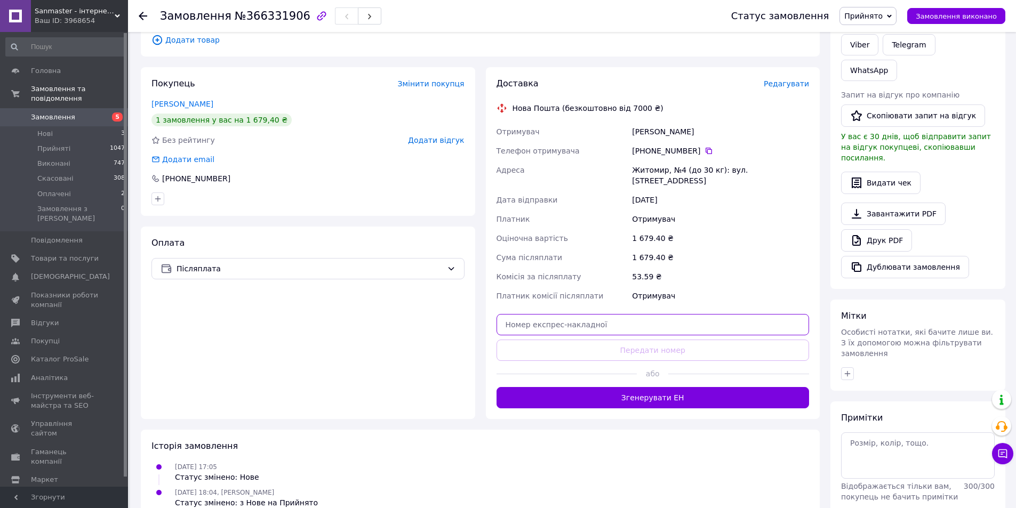
click at [618, 314] on input "text" at bounding box center [652, 324] width 313 height 21
paste input "20451269226642"
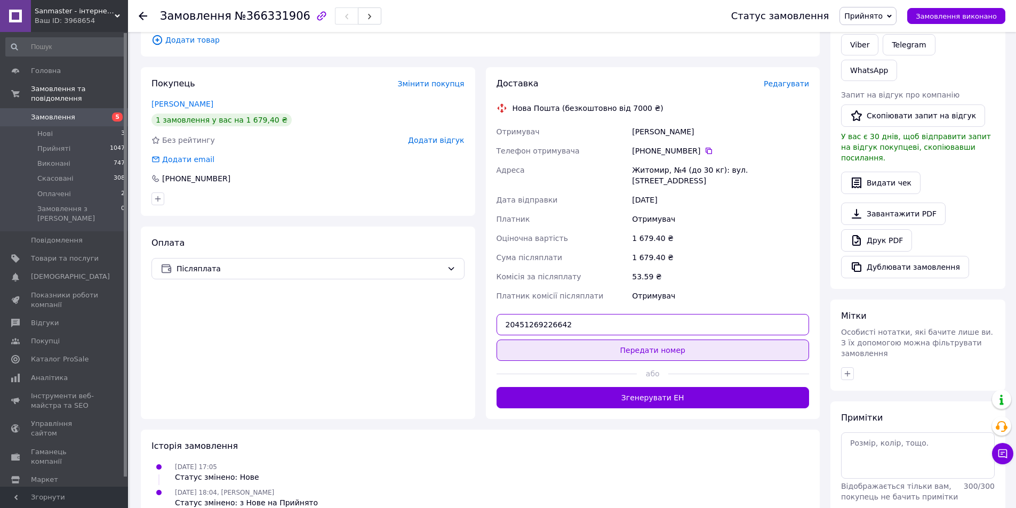
type input "20451269226642"
click at [654, 340] on button "Передати номер" at bounding box center [652, 350] width 313 height 21
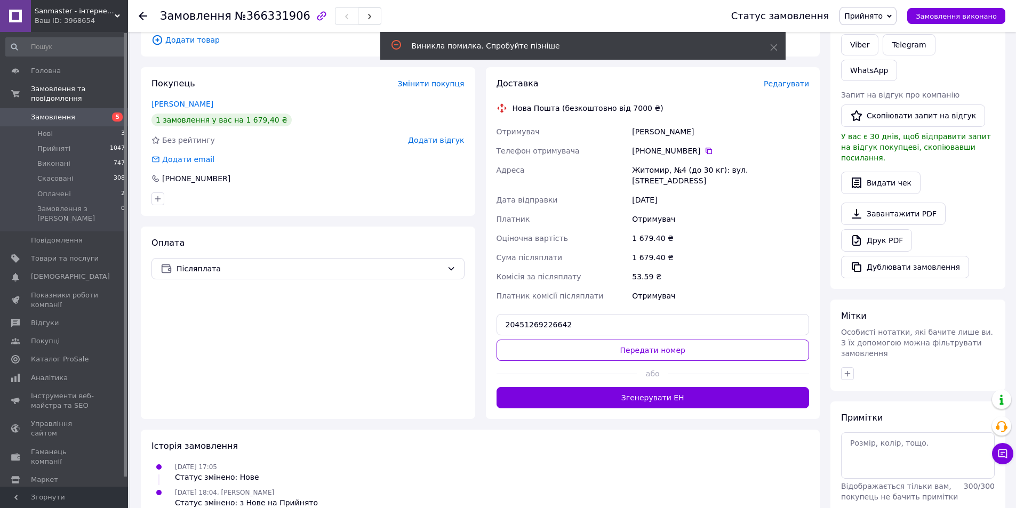
click at [454, 440] on div "Історія замовлення" at bounding box center [479, 446] width 657 height 12
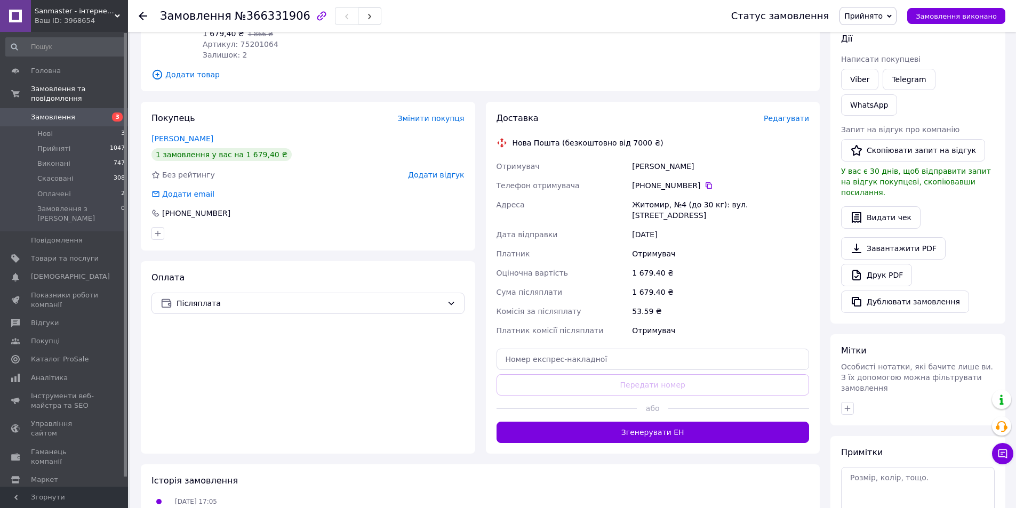
scroll to position [160, 0]
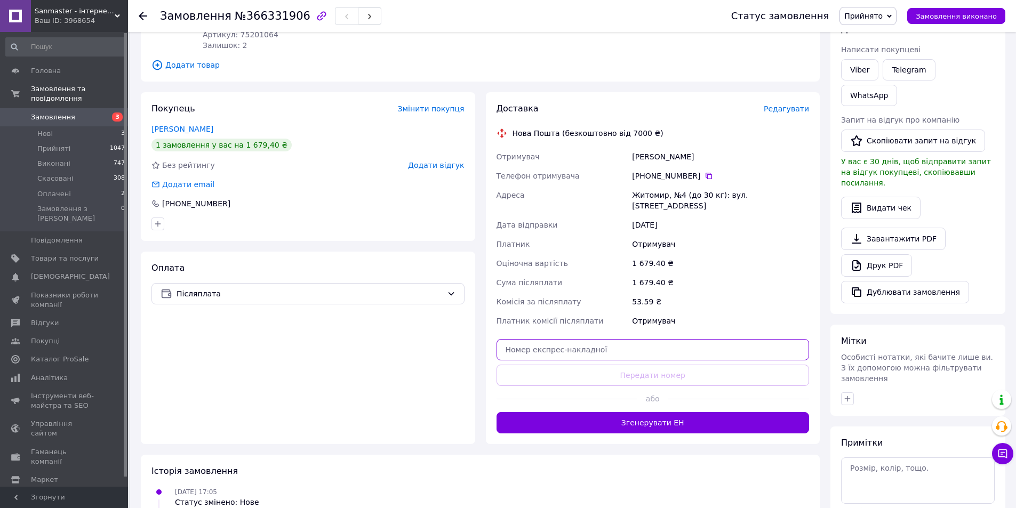
click at [624, 339] on input "text" at bounding box center [652, 349] width 313 height 21
paste input "20451269226642"
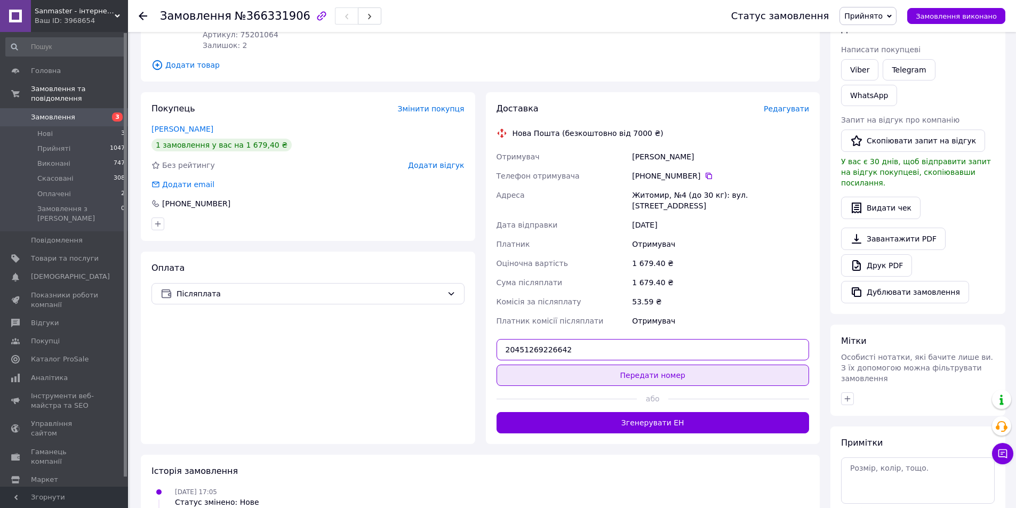
type input "20451269226642"
click at [679, 365] on button "Передати номер" at bounding box center [652, 375] width 313 height 21
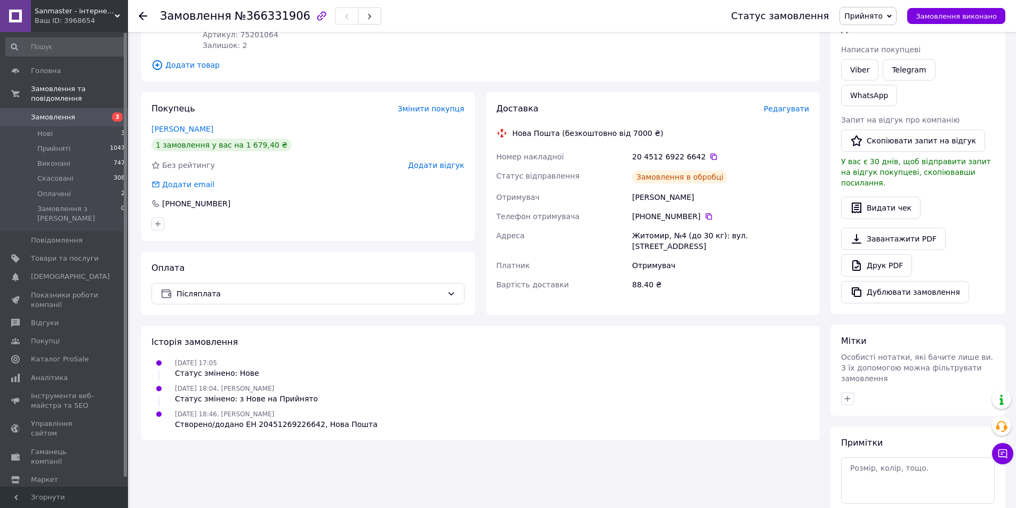
click at [474, 383] on div "12.10.2025 18:04, Ігор Кожухар Статус змінено: з Нове на Прийнято" at bounding box center [480, 393] width 666 height 21
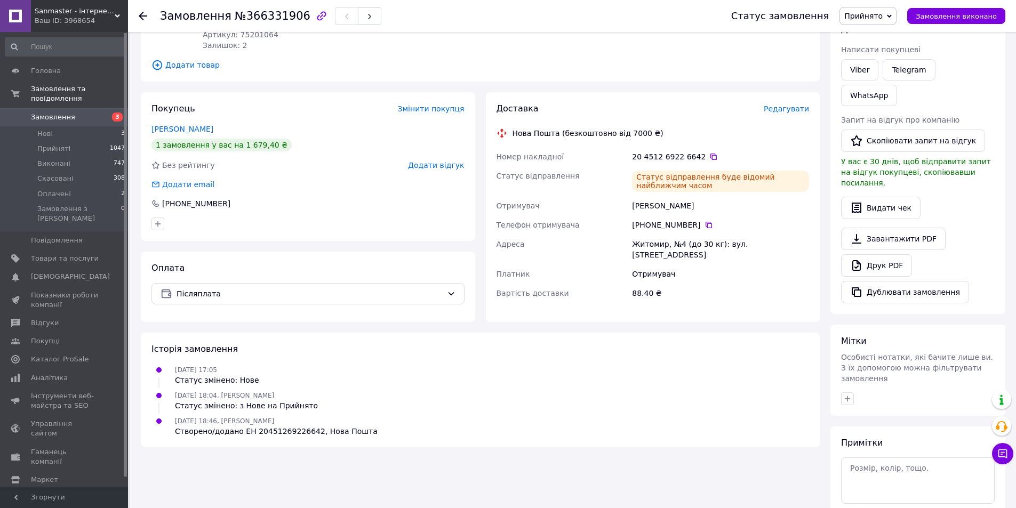
click at [59, 112] on span "Замовлення" at bounding box center [53, 117] width 44 height 10
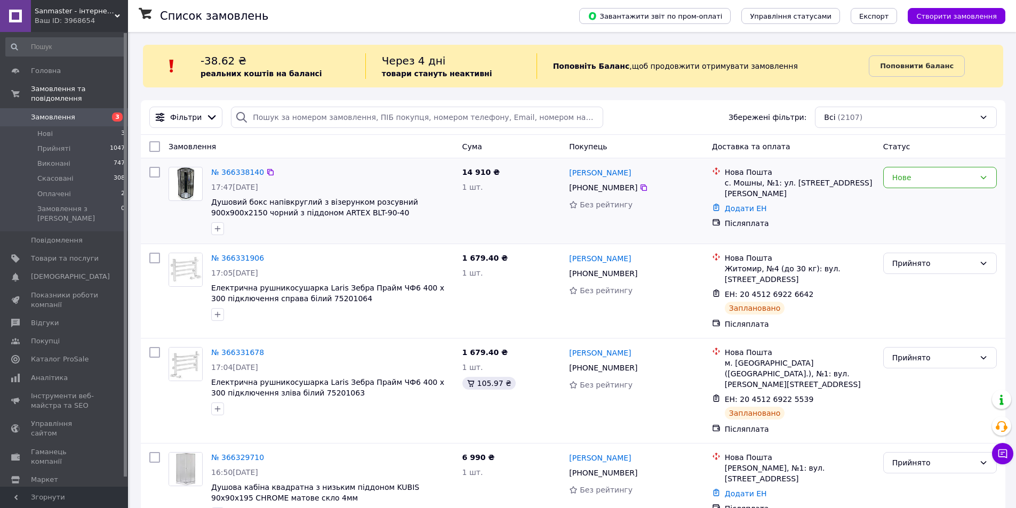
click at [386, 223] on div at bounding box center [332, 228] width 247 height 17
